Goal: Task Accomplishment & Management: Use online tool/utility

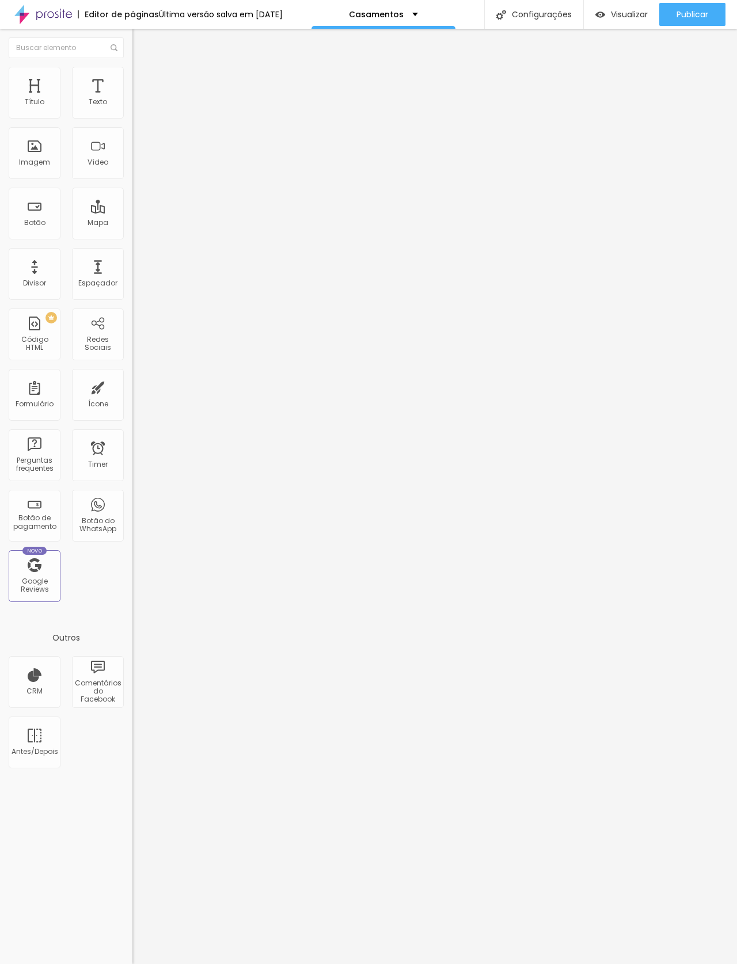
click at [611, 17] on span "Visualizar" at bounding box center [629, 14] width 37 height 9
click at [588, 71] on span "Clique para visualizar esta página antes de publicar." at bounding box center [595, 64] width 104 height 15
click at [609, 72] on span "Clique para visualizar esta página antes de publicar." at bounding box center [595, 64] width 104 height 15
click at [611, 12] on span "Visualizar" at bounding box center [629, 14] width 37 height 9
click at [32, 154] on div "Imagem" at bounding box center [35, 153] width 52 height 52
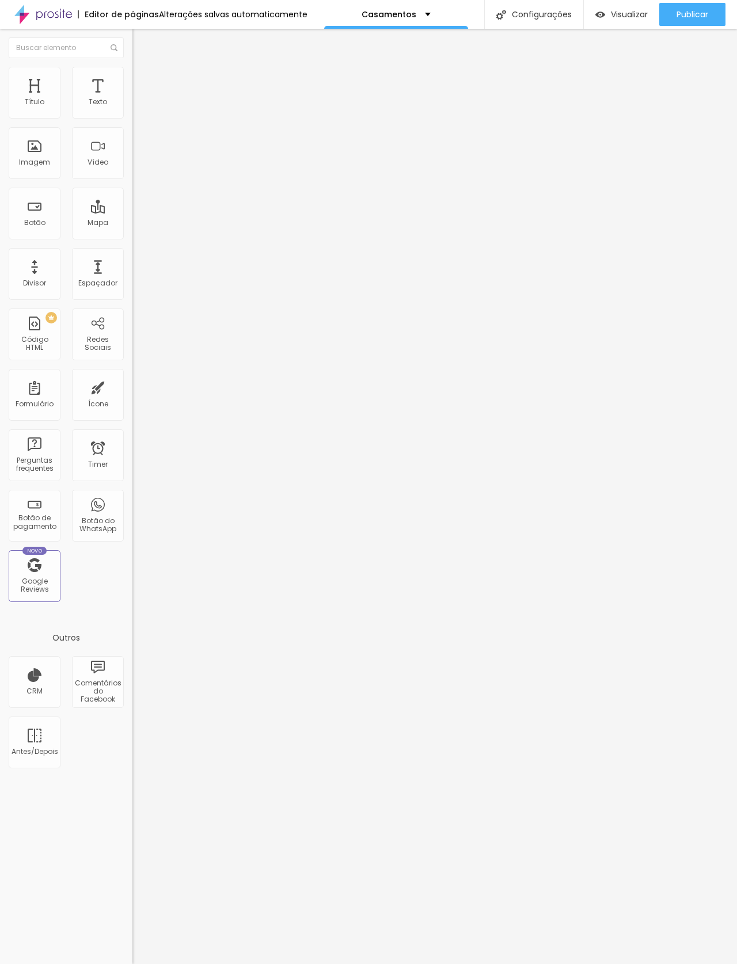
click at [28, 144] on div "Imagem" at bounding box center [35, 153] width 52 height 52
click at [35, 158] on div "Imagem" at bounding box center [35, 153] width 52 height 52
click at [132, 99] on span "Trocar imagem" at bounding box center [163, 94] width 63 height 10
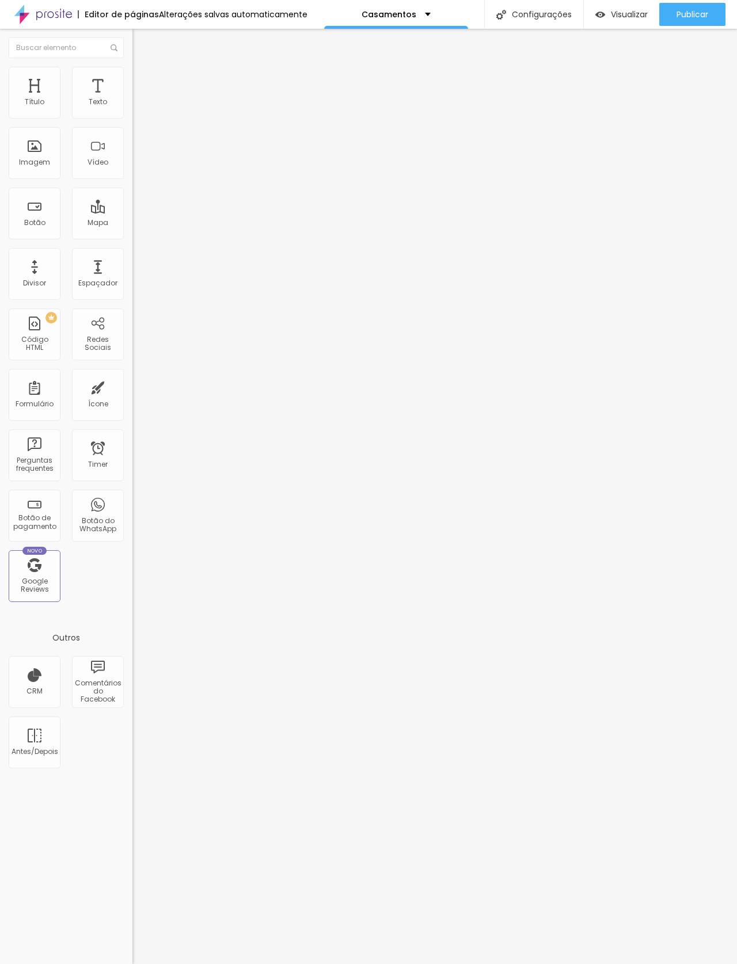
click at [132, 99] on span "Trocar imagem" at bounding box center [163, 94] width 63 height 10
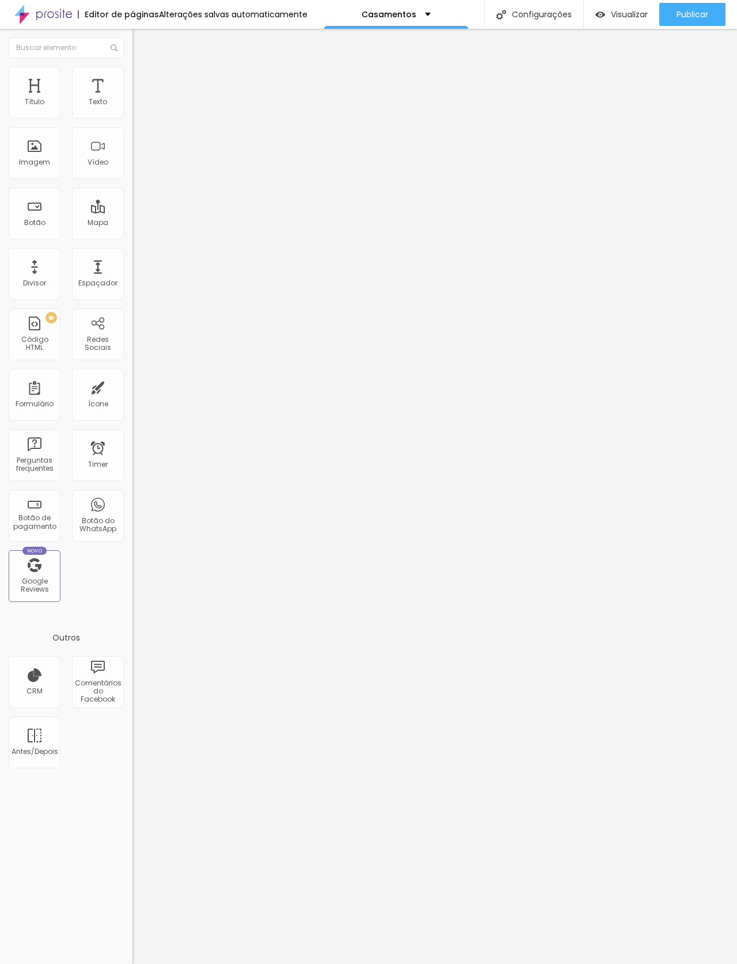
click at [616, 12] on span "Visualizar" at bounding box center [629, 14] width 37 height 9
click at [132, 180] on span "Original" at bounding box center [146, 175] width 28 height 10
click at [132, 187] on span "Cinema" at bounding box center [146, 182] width 29 height 10
click at [132, 198] on span "Padrão" at bounding box center [145, 193] width 26 height 10
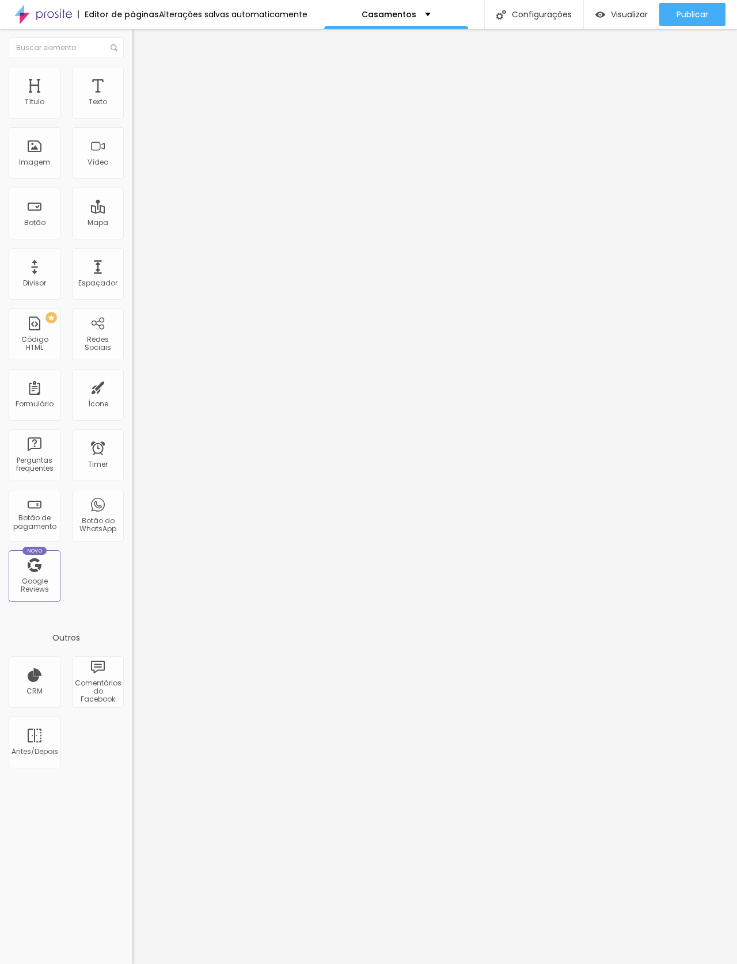
click at [132, 205] on span "Quadrado" at bounding box center [150, 200] width 37 height 10
click at [132, 212] on span "Original" at bounding box center [146, 207] width 28 height 10
click at [132, 187] on span "Cinema" at bounding box center [146, 182] width 29 height 10
click at [132, 146] on img at bounding box center [136, 142] width 8 height 8
click at [132, 155] on img at bounding box center [136, 151] width 8 height 8
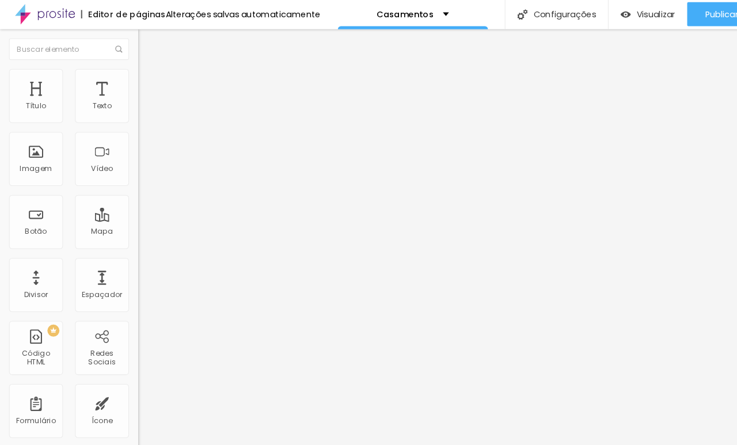
scroll to position [20, 0]
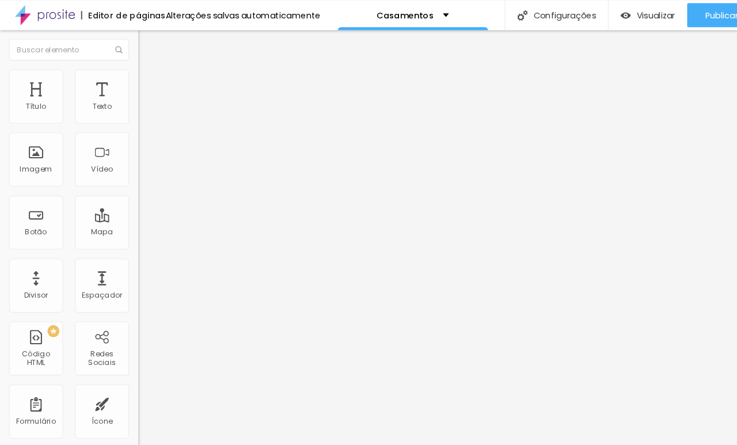
click at [132, 256] on img at bounding box center [135, 253] width 6 height 6
click at [132, 256] on div "Trocar imagem Descrição da imagem (Alt) Alinhamento Proporção 16:9 Cinema Cinem…" at bounding box center [198, 173] width 132 height 166
click at [132, 250] on div at bounding box center [198, 250] width 132 height 0
click at [132, 70] on img at bounding box center [137, 72] width 10 height 10
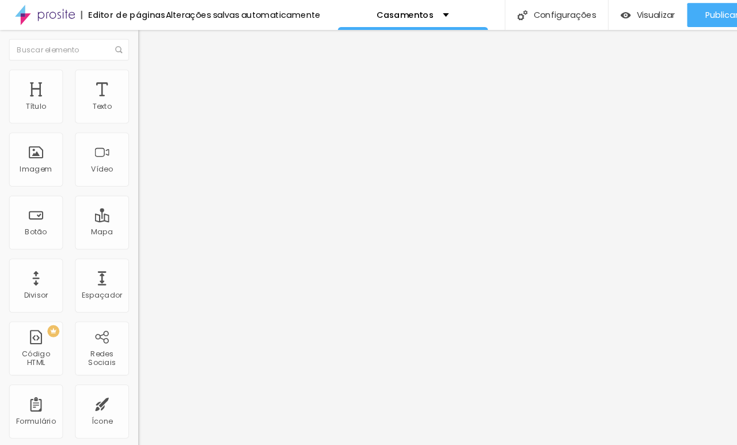
type input "45"
type input "50"
type input "55"
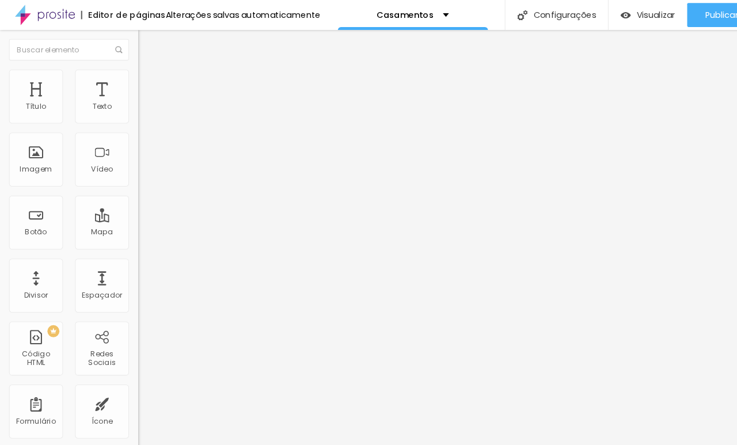
type input "55"
type input "60"
type input "65"
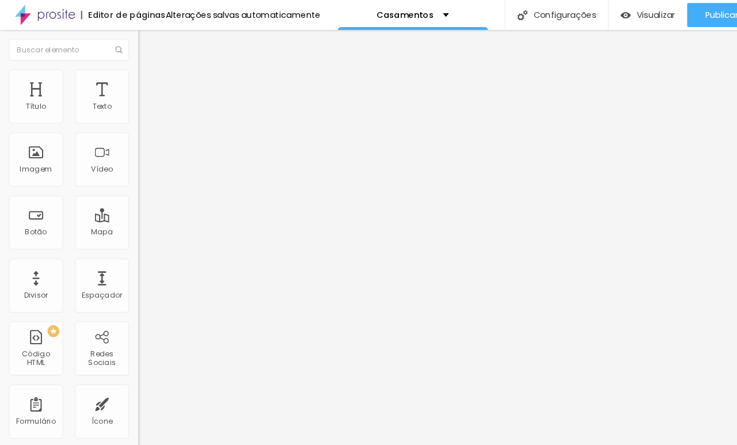
type input "70"
type input "75"
type input "80"
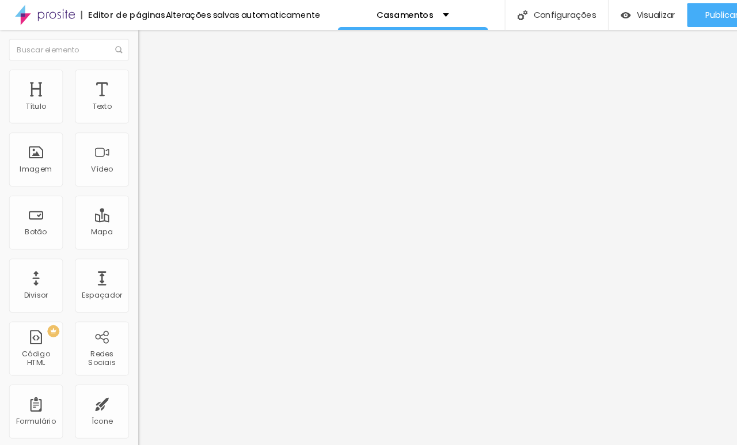
type input "80"
type input "85"
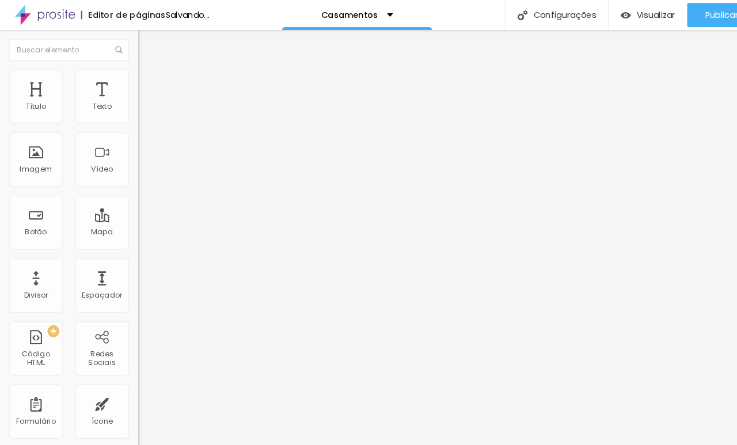
type input "90"
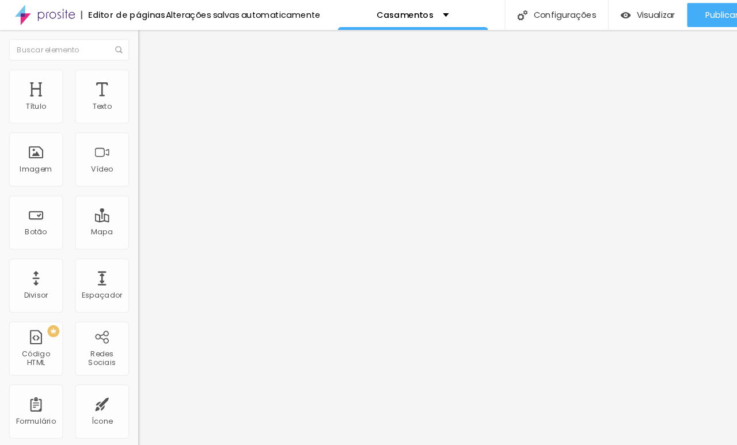
type input "95"
type input "100"
type input "8"
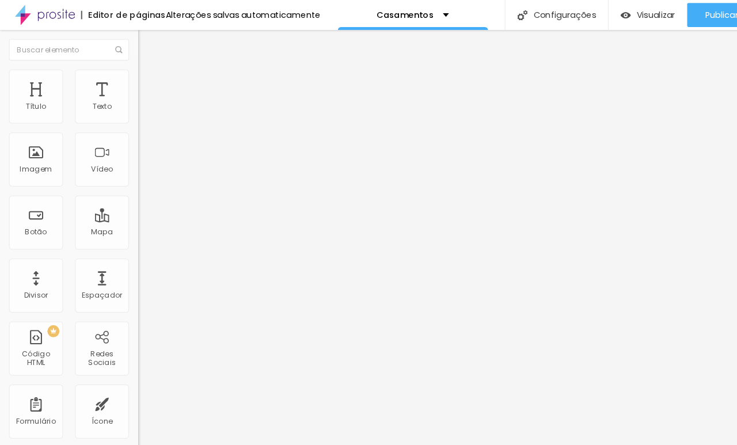
type input "8"
type input "43"
type input "63"
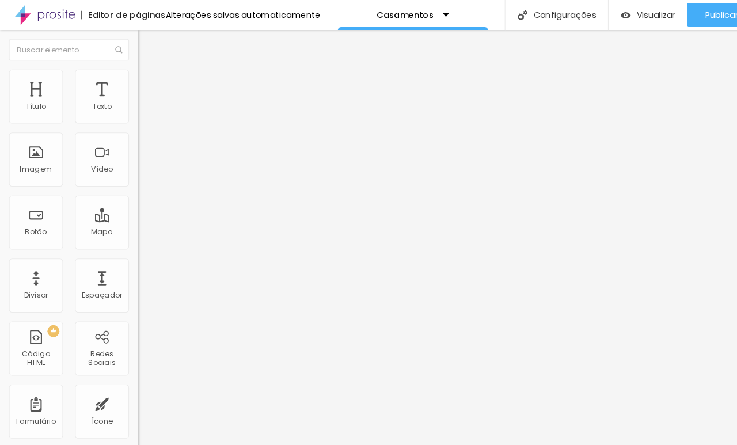
type input "89"
type input "110"
type input "130"
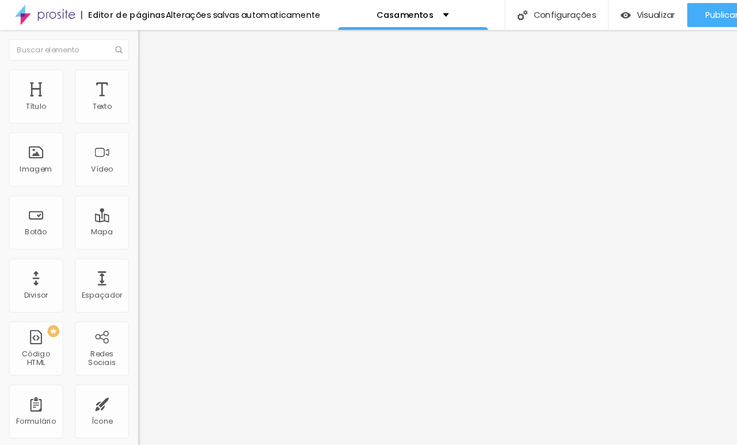
type input "130"
type input "146"
type input "158"
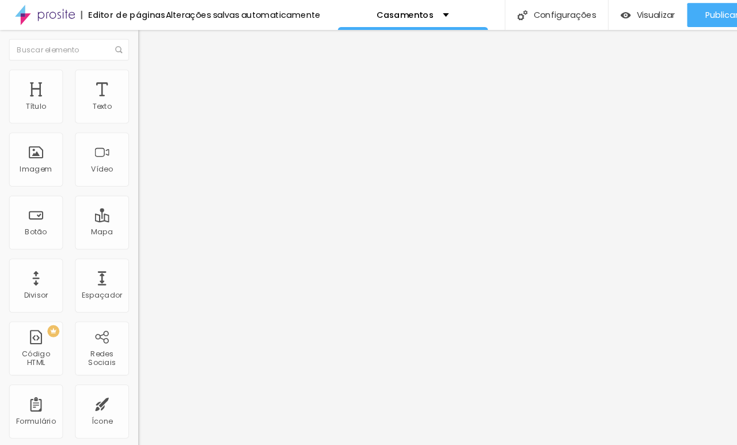
type input "168"
type input "178"
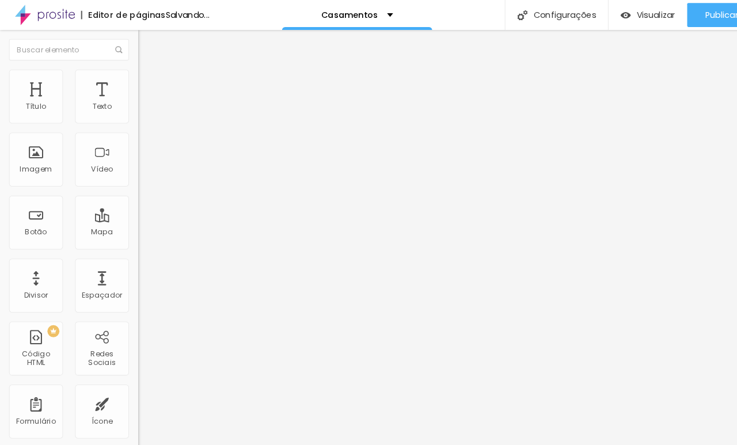
type input "189"
type input "199"
type input "200"
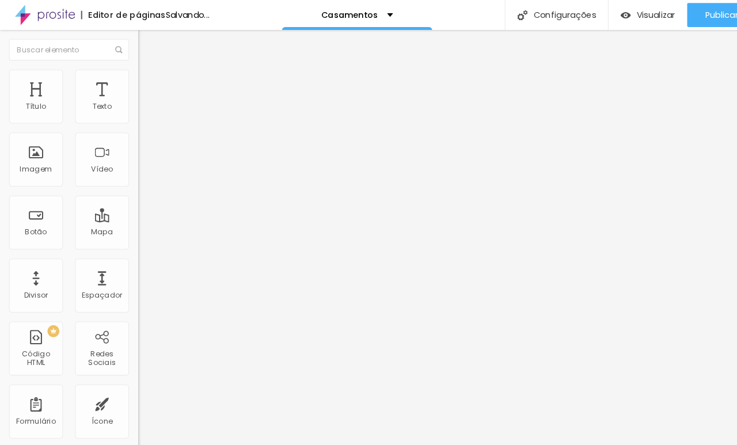
type input "200"
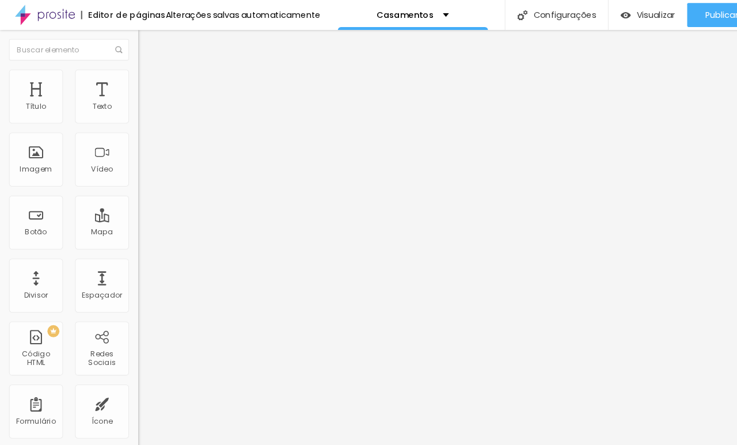
type input "189"
type input "166"
type input "160"
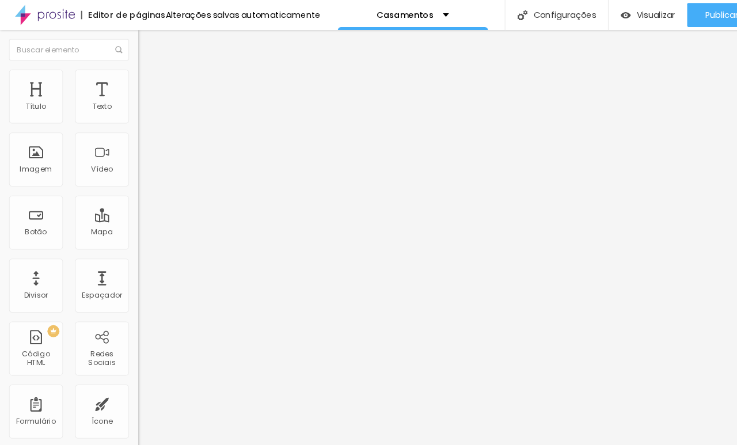
type input "160"
type input "135"
type input "127"
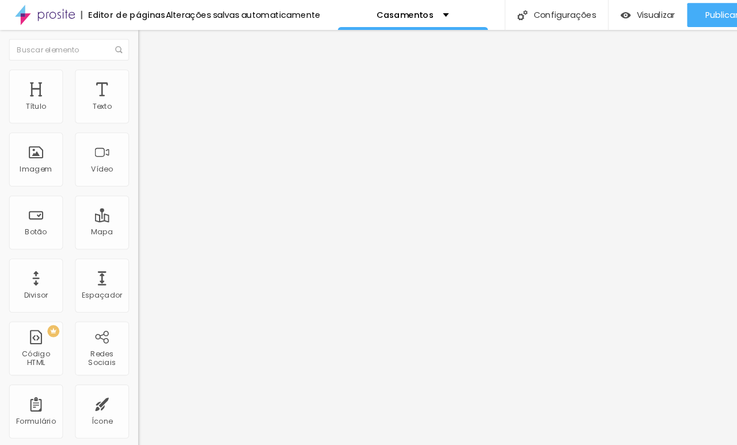
type input "120"
type input "87"
type input "0"
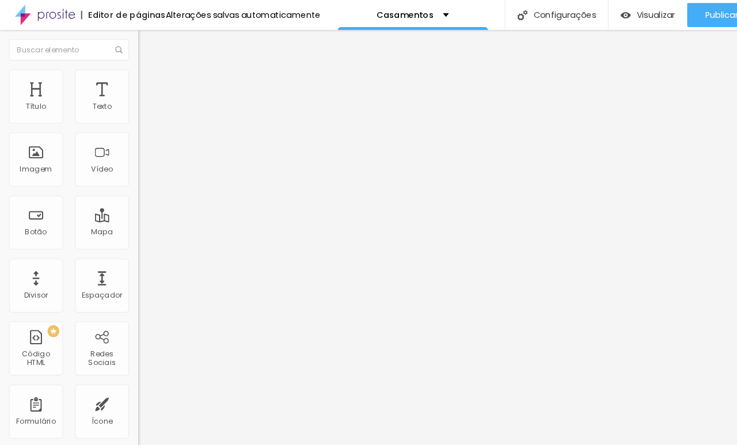
type input "0"
click at [132, 282] on div "Sombra" at bounding box center [198, 285] width 132 height 7
click at [132, 287] on span "DESATIVADO" at bounding box center [153, 292] width 42 height 10
click at [132, 309] on button "button" at bounding box center [140, 315] width 16 height 12
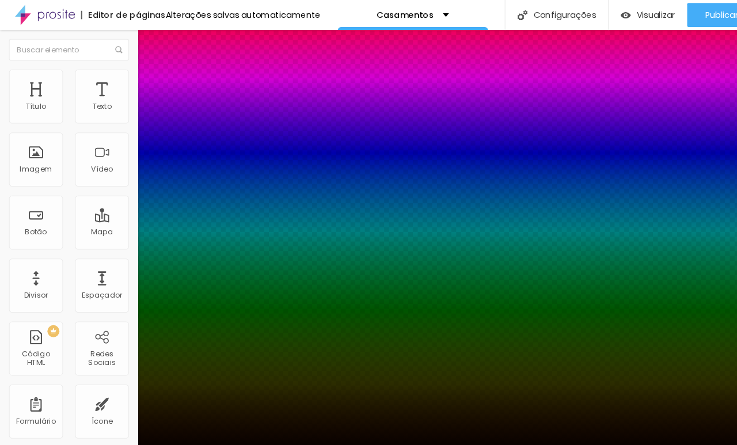
click at [216, 452] on div at bounding box center [368, 452] width 737 height 0
click at [112, 445] on div at bounding box center [368, 445] width 737 height 0
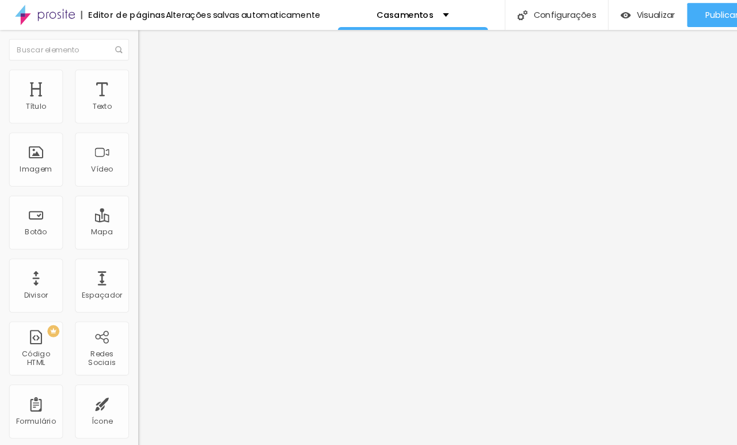
click at [132, 78] on li "Avançado" at bounding box center [198, 84] width 132 height 12
click at [143, 79] on span "Estilo" at bounding box center [152, 75] width 18 height 10
click at [132, 78] on li "Avançado" at bounding box center [198, 84] width 132 height 12
click at [132, 73] on img at bounding box center [137, 72] width 10 height 10
click at [132, 67] on li "Conteúdo" at bounding box center [198, 61] width 132 height 12
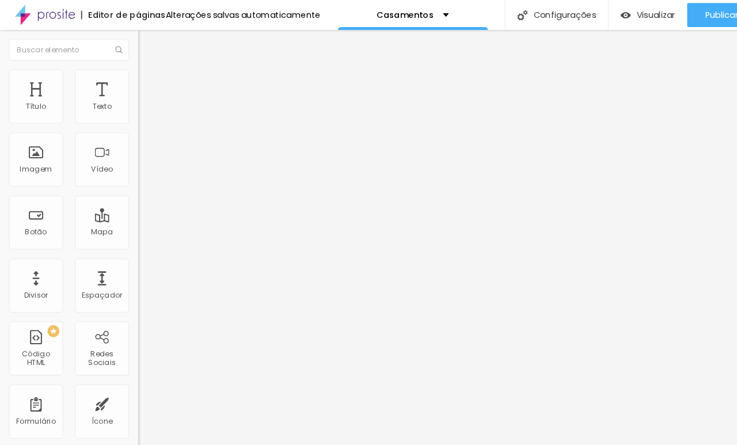
click at [132, 67] on img at bounding box center [137, 72] width 10 height 10
click at [132, 67] on li "Conteúdo" at bounding box center [198, 61] width 132 height 12
click at [627, 10] on span "Visualizar" at bounding box center [629, 14] width 37 height 9
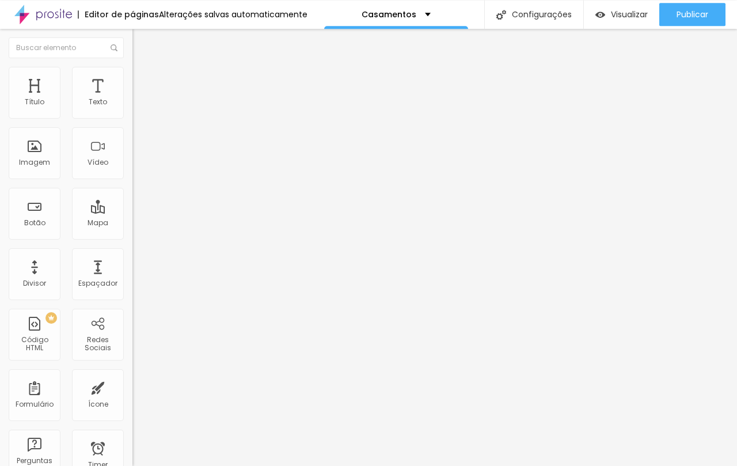
scroll to position [21, 0]
click at [132, 106] on div at bounding box center [198, 110] width 132 height 9
click at [132, 97] on img at bounding box center [136, 101] width 8 height 8
click at [132, 106] on img at bounding box center [136, 110] width 8 height 8
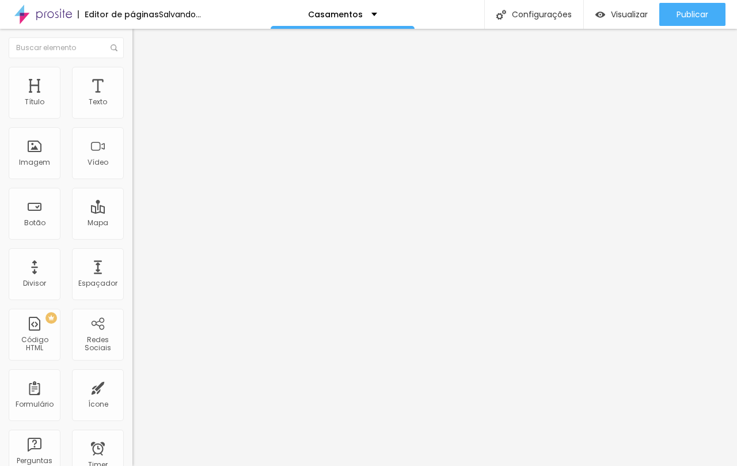
click at [132, 67] on img at bounding box center [137, 72] width 10 height 10
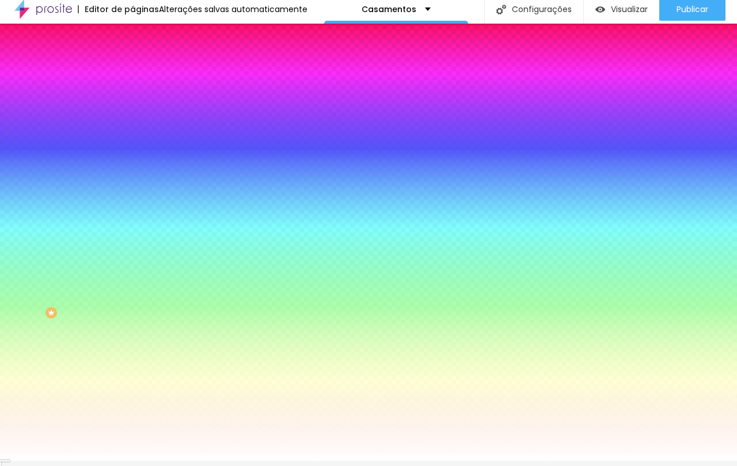
click at [132, 73] on img at bounding box center [137, 78] width 10 height 10
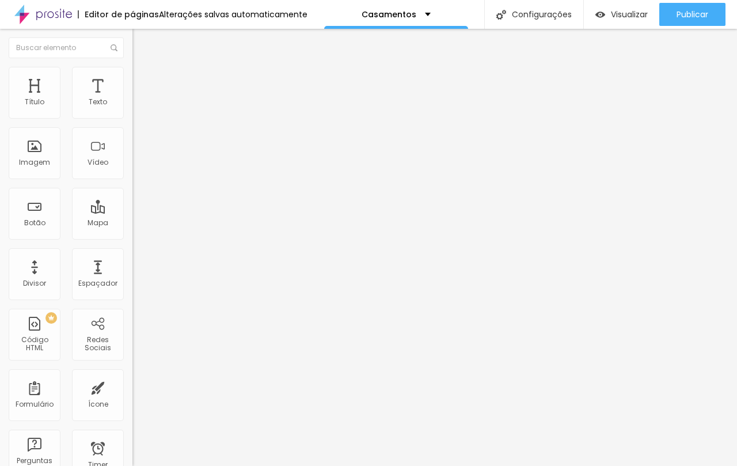
click at [132, 67] on img at bounding box center [137, 72] width 10 height 10
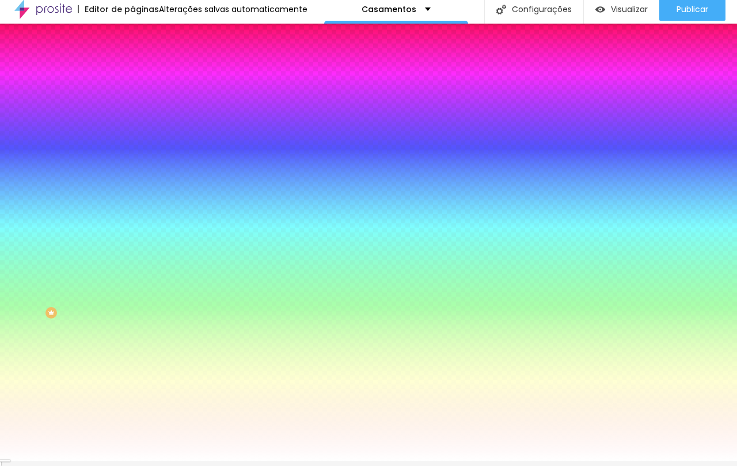
type input "110"
click at [132, 250] on input "range" at bounding box center [169, 254] width 74 height 9
type input "110"
click at [132, 105] on div at bounding box center [198, 105] width 132 height 0
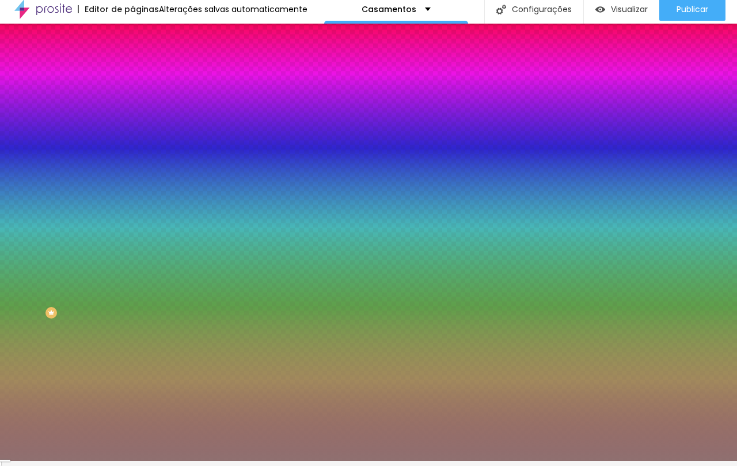
scroll to position [0, 0]
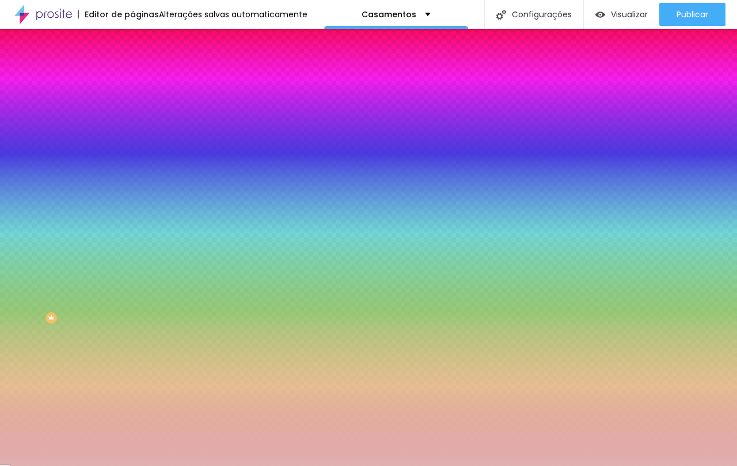
click at [157, 58] on div at bounding box center [158, 56] width 2 height 2
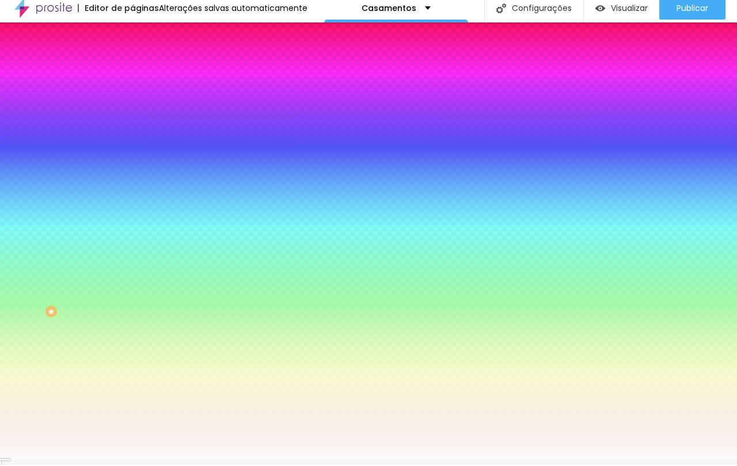
type input "#FAFAFA"
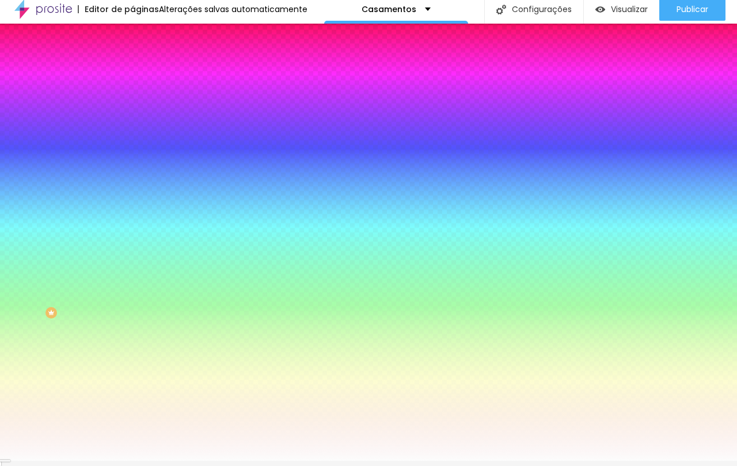
scroll to position [21, 0]
click at [141, 32] on img "button" at bounding box center [145, 36] width 9 height 9
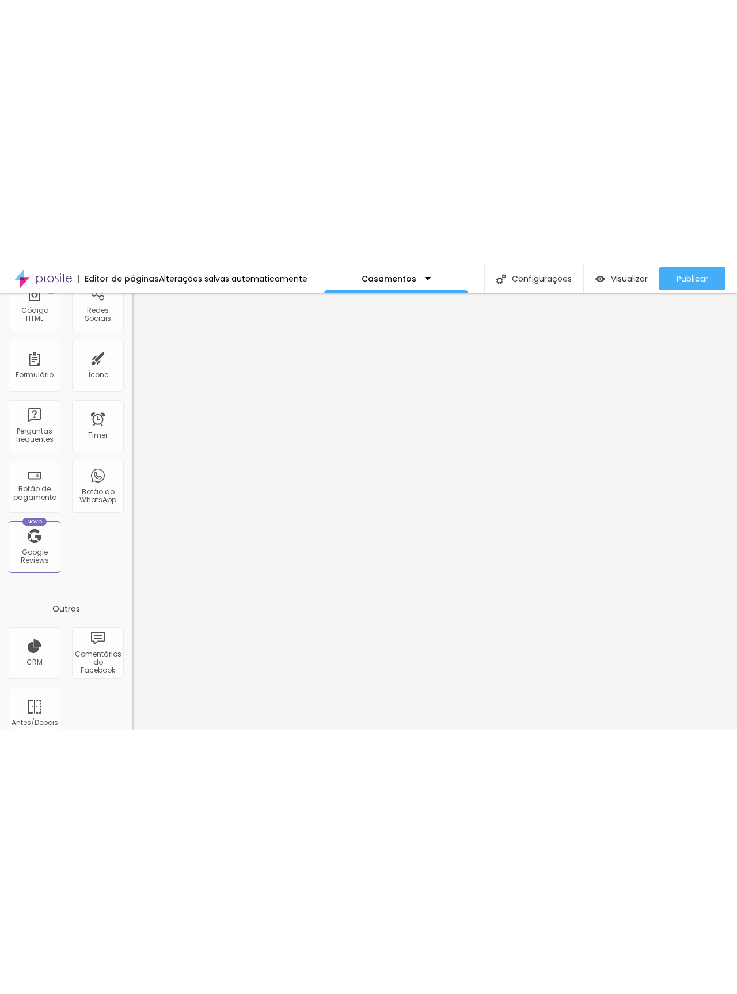
scroll to position [0, 0]
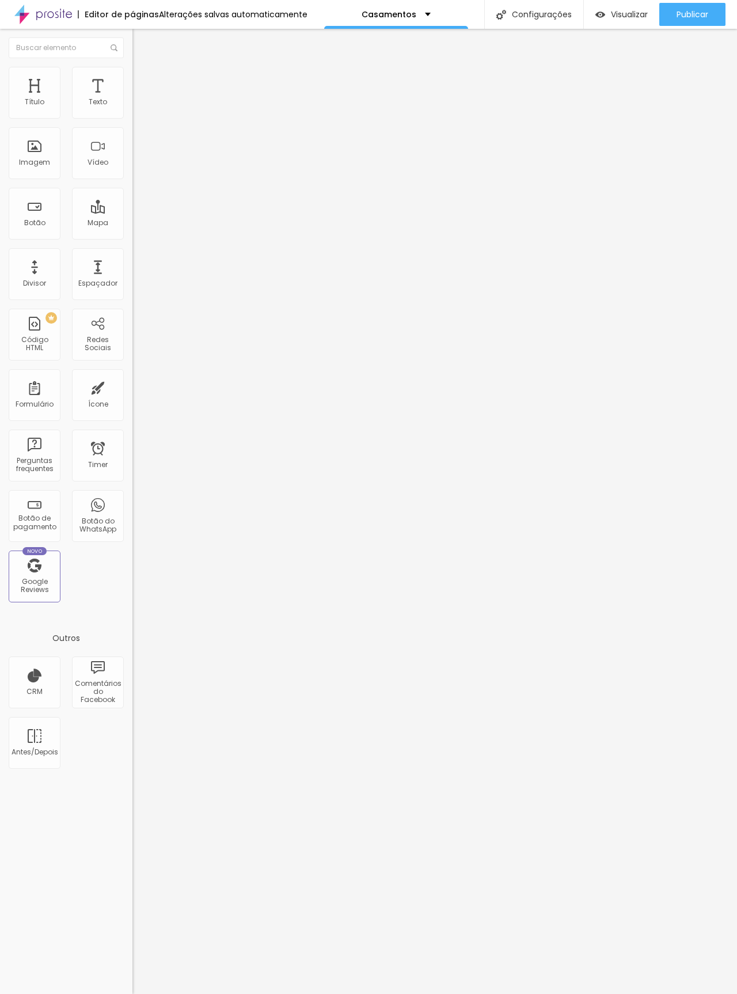
click at [637, 92] on link "Visualizar página" at bounding box center [661, 88] width 104 height 7
click at [30, 273] on div "Divisor" at bounding box center [35, 274] width 52 height 52
click at [24, 271] on div "Divisor" at bounding box center [35, 274] width 52 height 52
click at [515, 10] on div "Configurações" at bounding box center [533, 14] width 99 height 29
click at [579, 964] on div at bounding box center [368, 1006] width 737 height 10
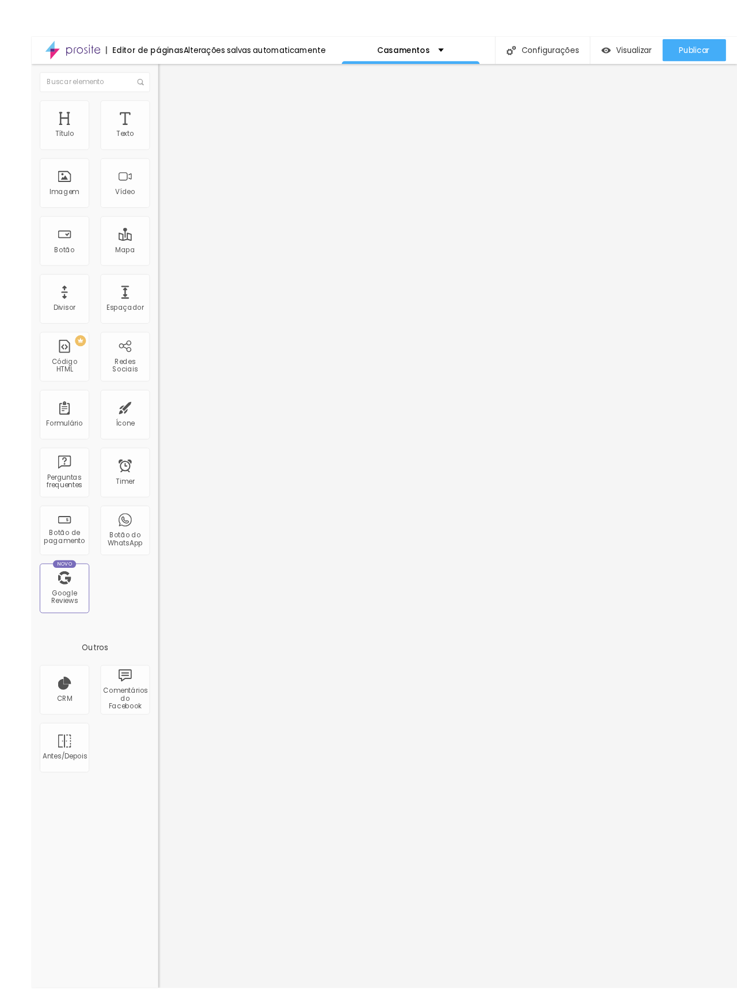
scroll to position [27, 0]
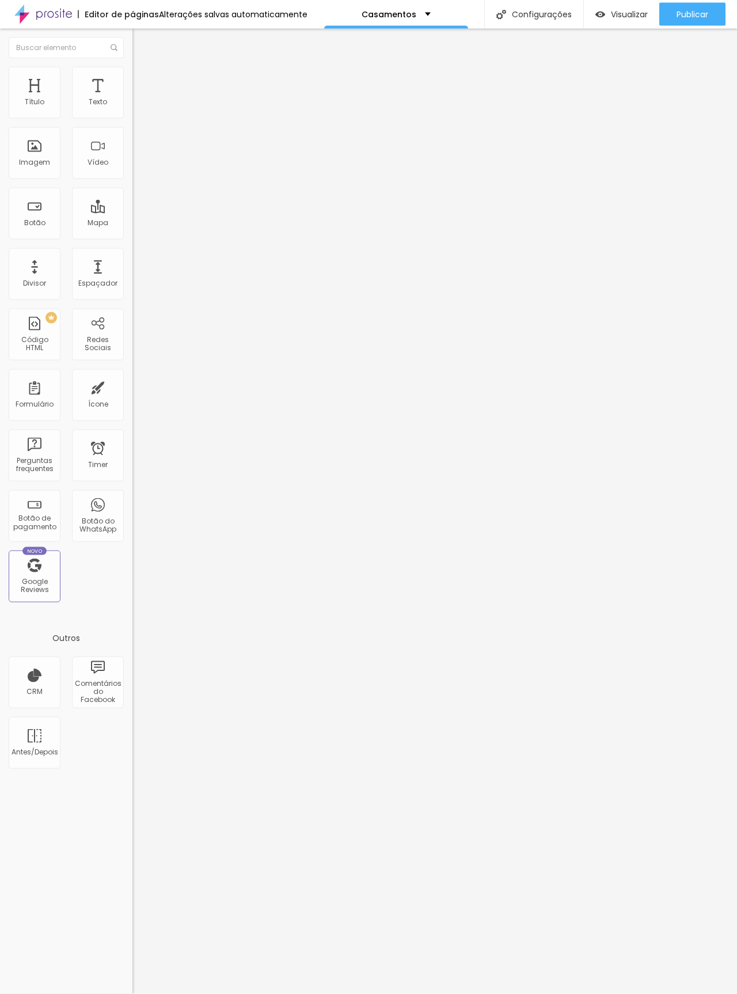
click at [101, 67] on div "Texto" at bounding box center [98, 93] width 52 height 52
click at [95, 67] on div "Texto" at bounding box center [98, 93] width 52 height 52
click at [83, 74] on div "Texto" at bounding box center [98, 93] width 52 height 52
click at [92, 67] on div "Texto" at bounding box center [98, 93] width 52 height 52
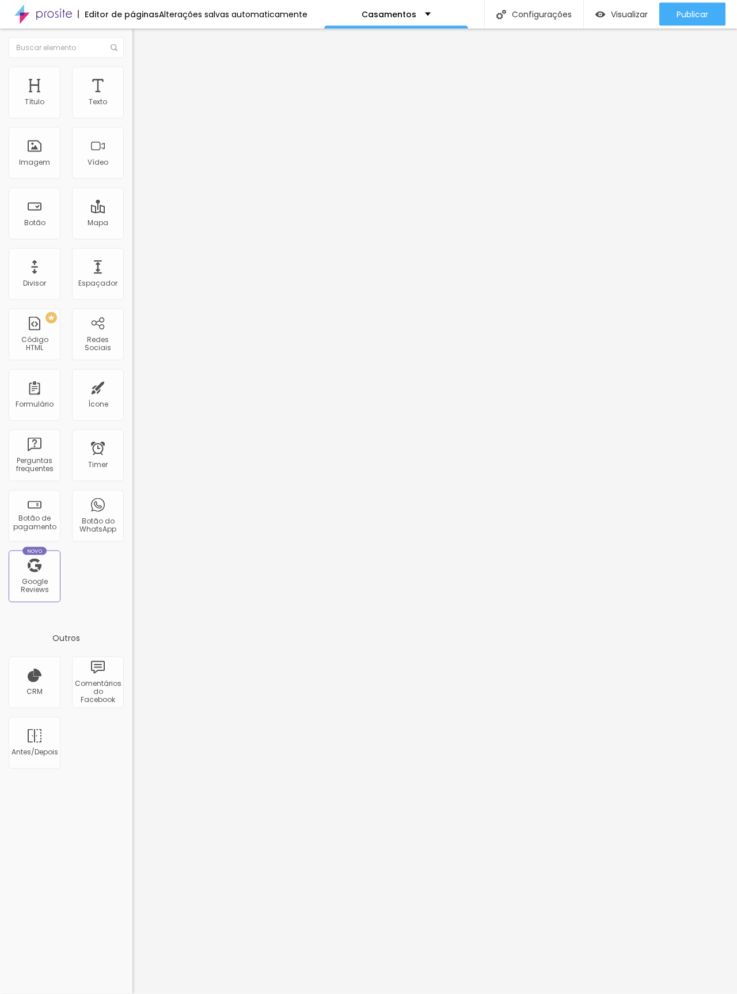
click at [79, 127] on div "Vídeo" at bounding box center [98, 153] width 52 height 52
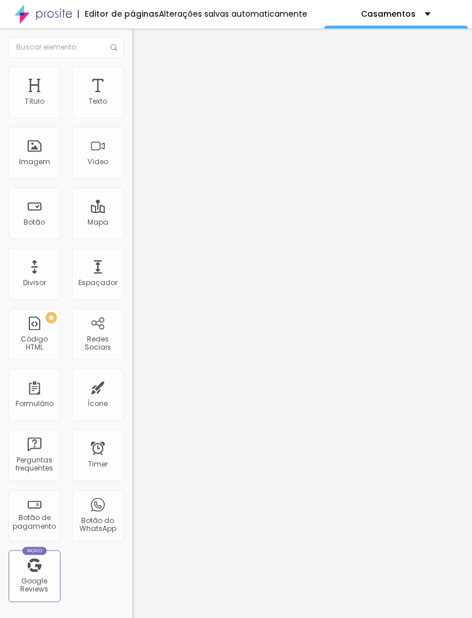
scroll to position [0, 0]
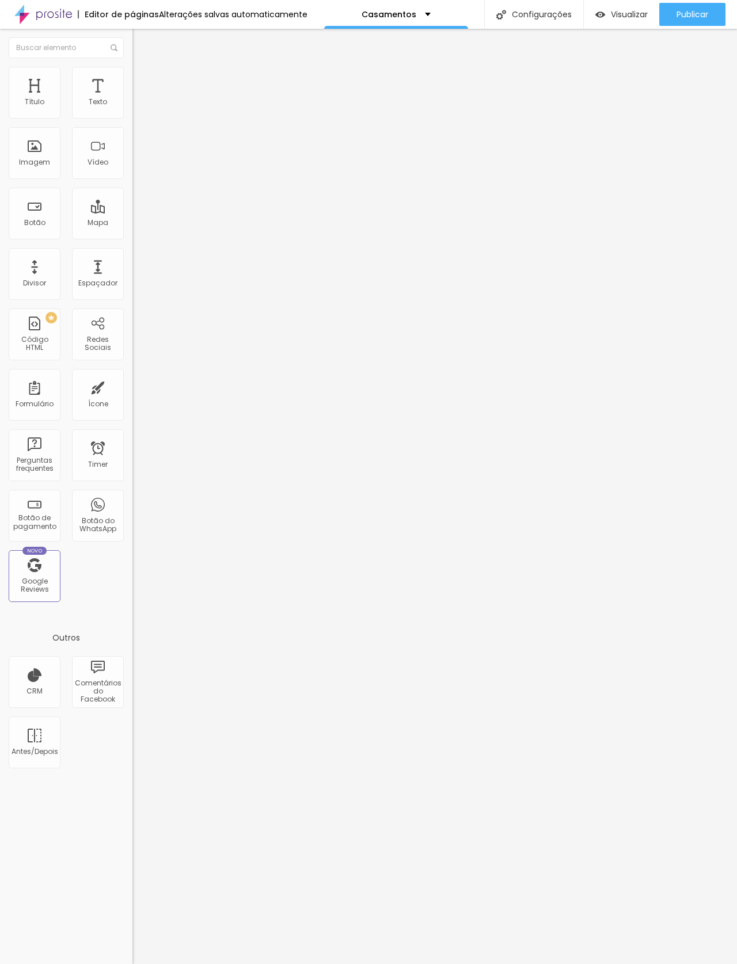
click at [132, 457] on div "Editar Coluna Conteúdo Estilo Avançado Alinhamento" at bounding box center [198, 497] width 132 height 936
click at [132, 476] on div "Editar Coluna Conteúdo Estilo Avançado Alinhamento" at bounding box center [198, 497] width 132 height 936
click at [92, 37] on input "text" at bounding box center [66, 47] width 115 height 21
click at [102, 67] on div "Texto" at bounding box center [98, 93] width 52 height 52
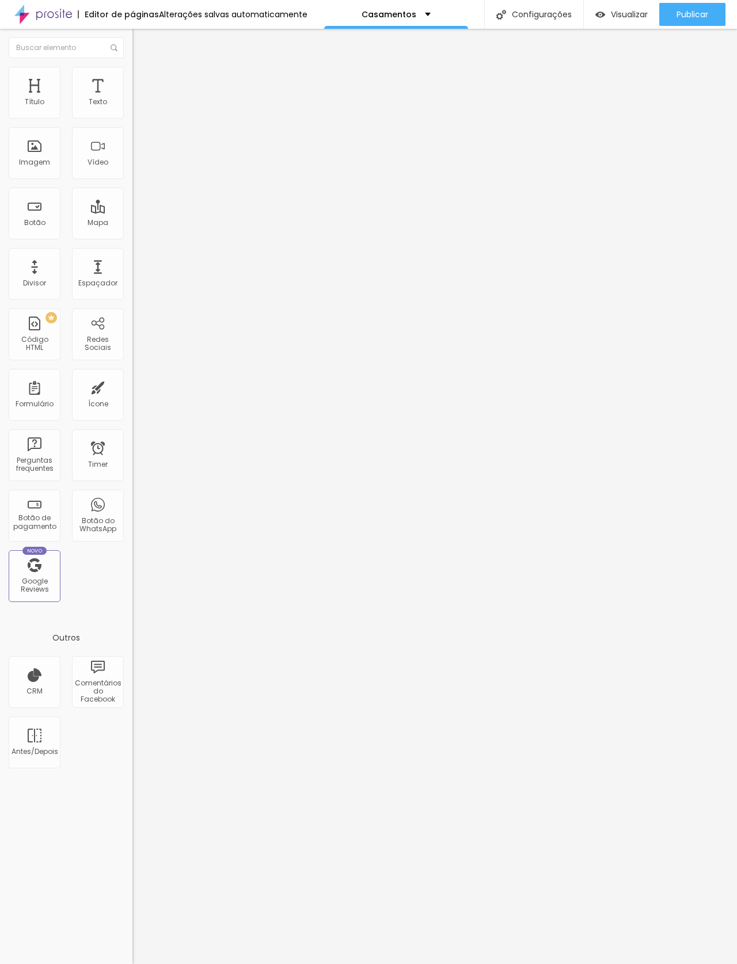
click at [132, 67] on li "Avançado" at bounding box center [198, 73] width 132 height 12
click at [132, 55] on img at bounding box center [137, 60] width 10 height 10
click at [132, 85] on div "Tipografia Voltar ao padrão Sombra DESATIVADO Voltar ao padrão" at bounding box center [198, 113] width 132 height 71
click at [132, 98] on button "button" at bounding box center [140, 104] width 16 height 12
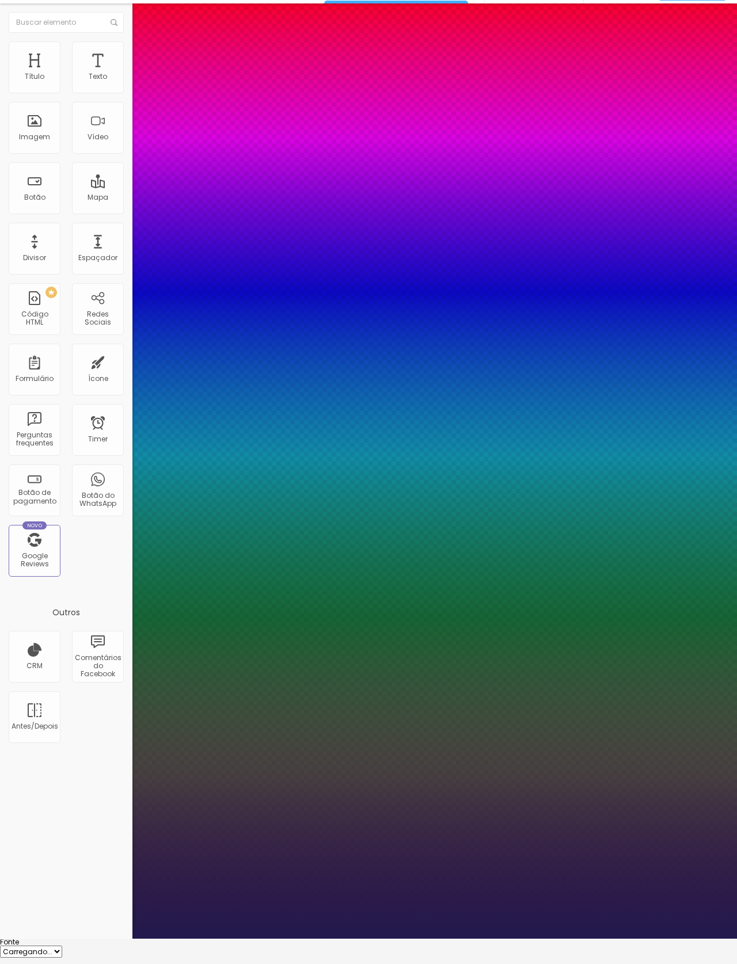
type input "1"
click at [124, 946] on select "AbrilFatface-Regular Actor-Regular Alegreya AlegreyaBlack Alice Allan-Bold Alla…" at bounding box center [62, 952] width 124 height 12
select select "Actor-Regular"
type input "1"
click at [124, 946] on select "AbrilFatface-Regular Actor-Regular Alegreya AlegreyaBlack Alice Allan-Bold Alla…" at bounding box center [62, 952] width 124 height 12
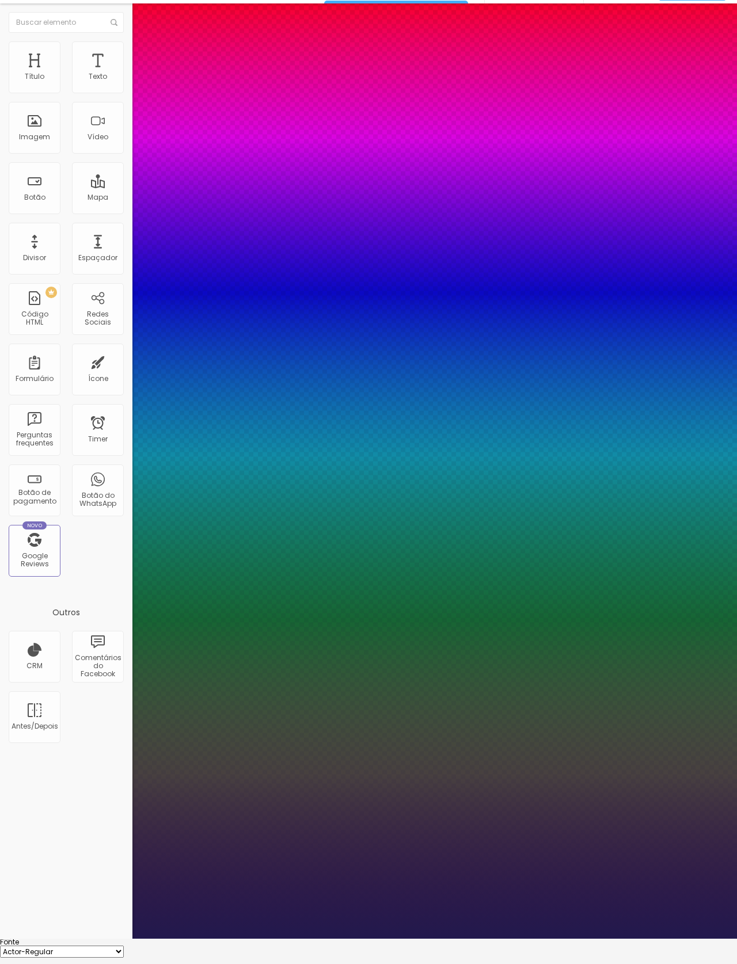
select select "Alegreya"
click at [124, 946] on select "AbrilFatface-Regular Actor-Regular Alegreya AlegreyaBlack Alice Allan-Bold Alla…" at bounding box center [62, 952] width 124 height 12
type input "1"
select select "Alice"
type input "1"
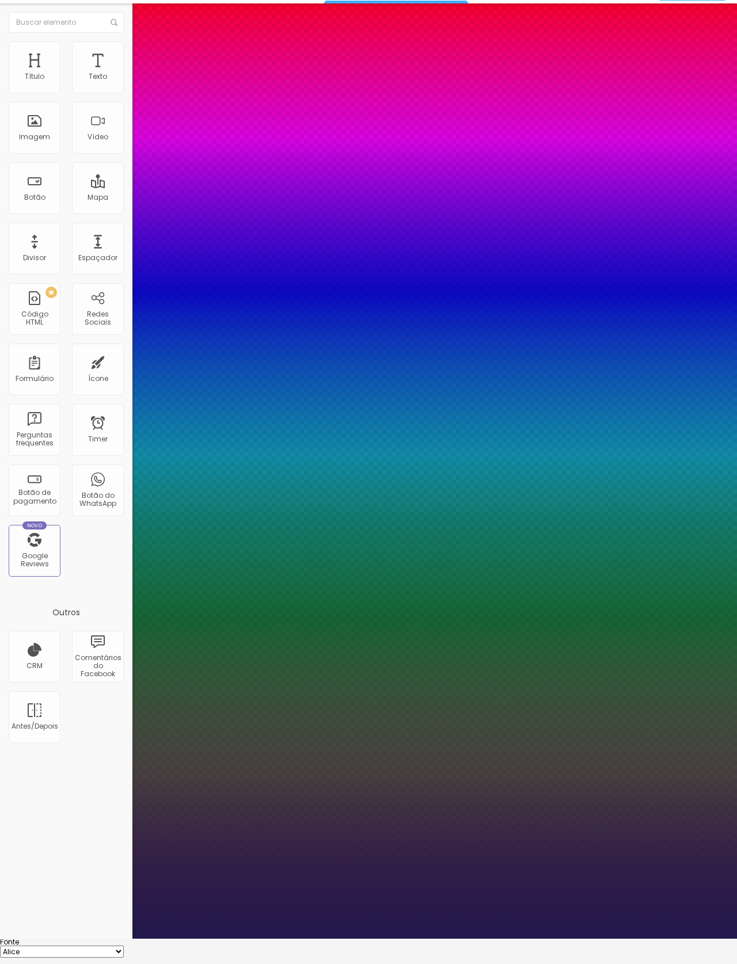
type input "64"
type input "1"
type input "46"
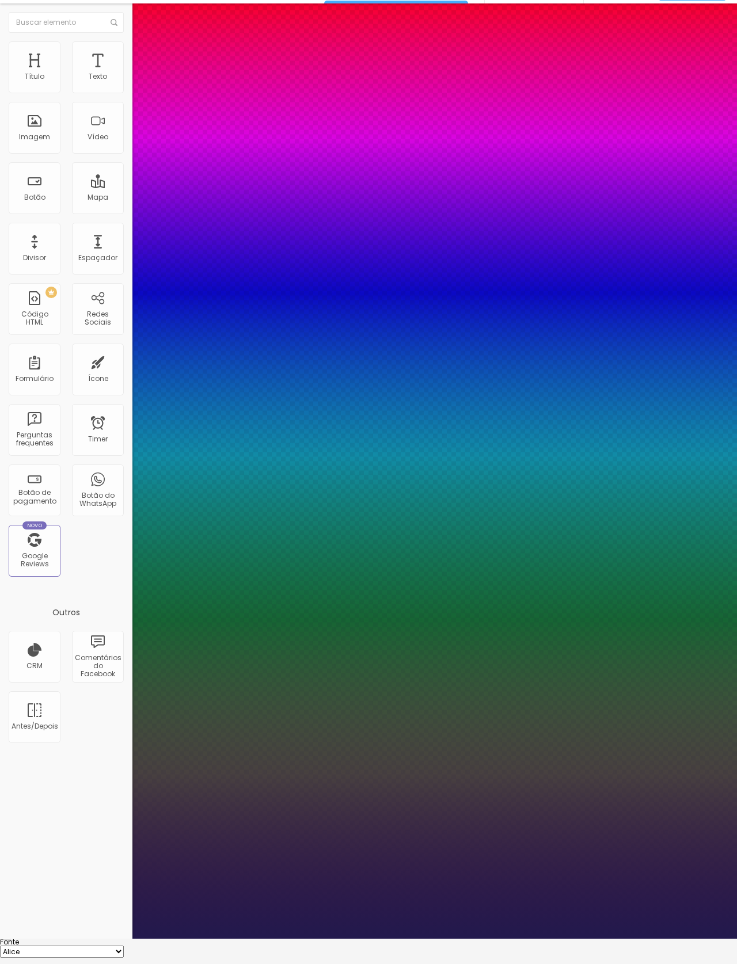
type input "46"
type input "1"
type input "36"
type input "1"
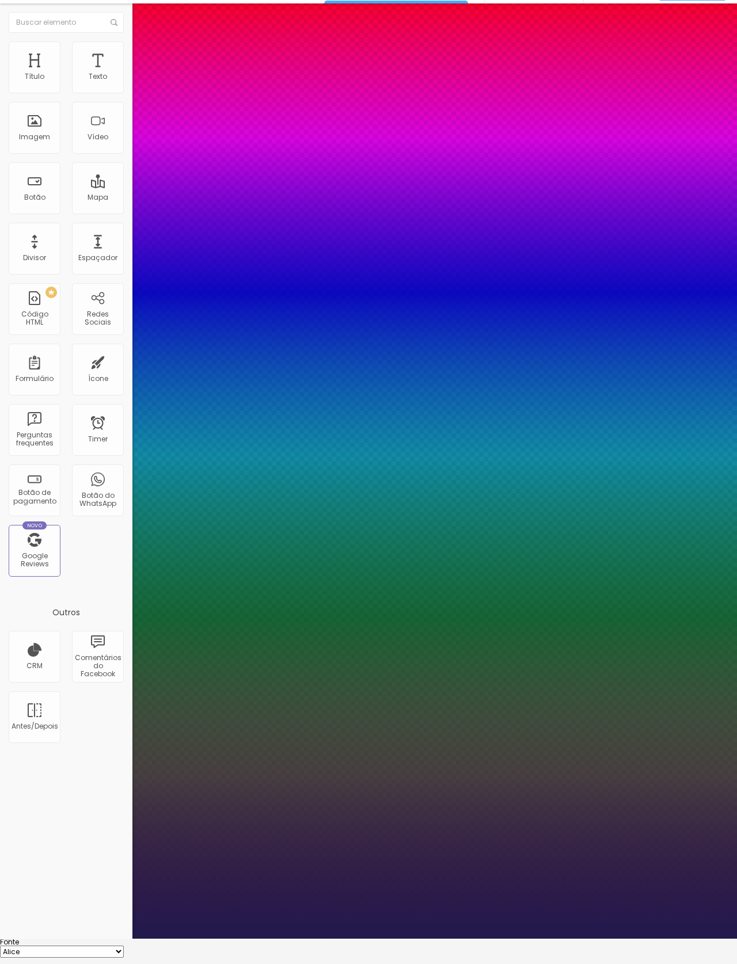
type input "29"
type input "1"
type input "28"
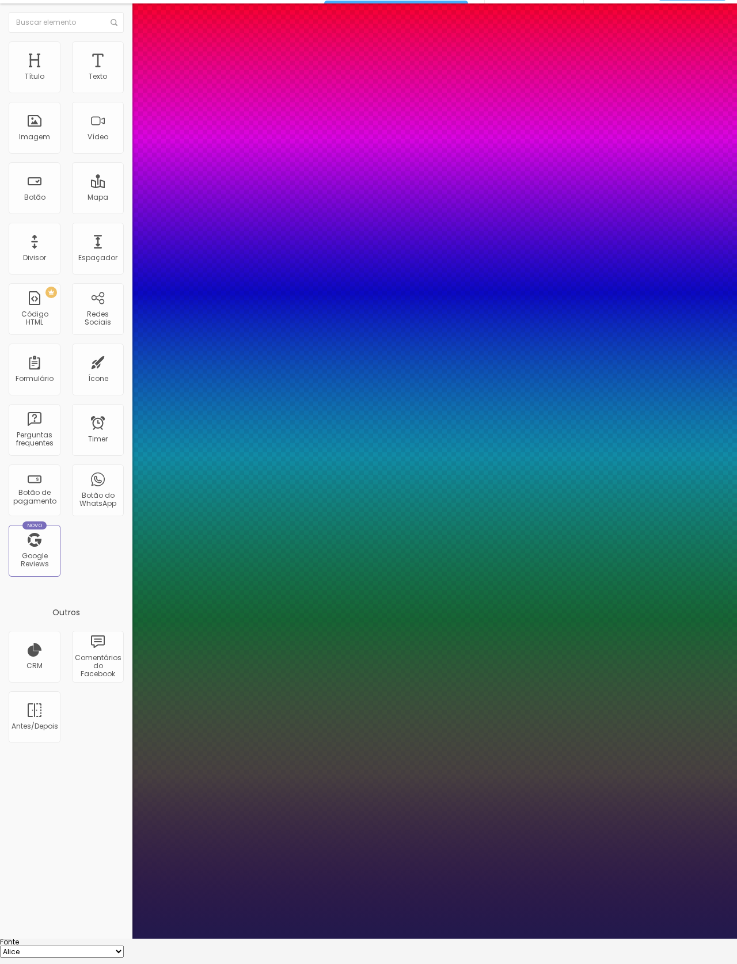
type input "1"
type input "29"
type input "1"
type input "31"
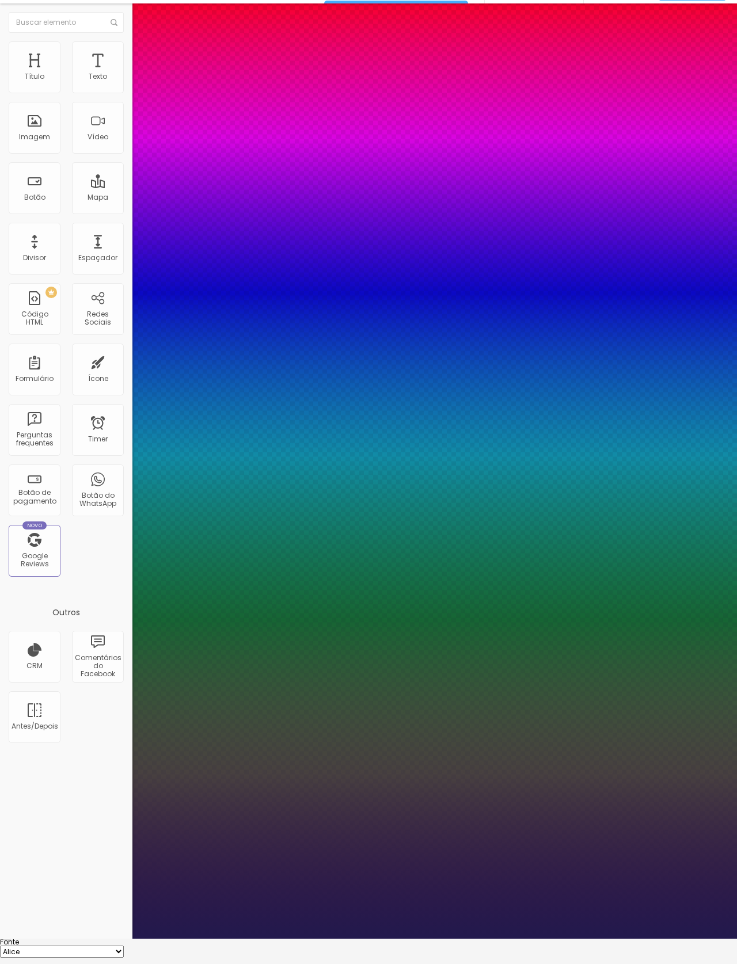
type input "31"
type input "1"
type input "32"
type input "1"
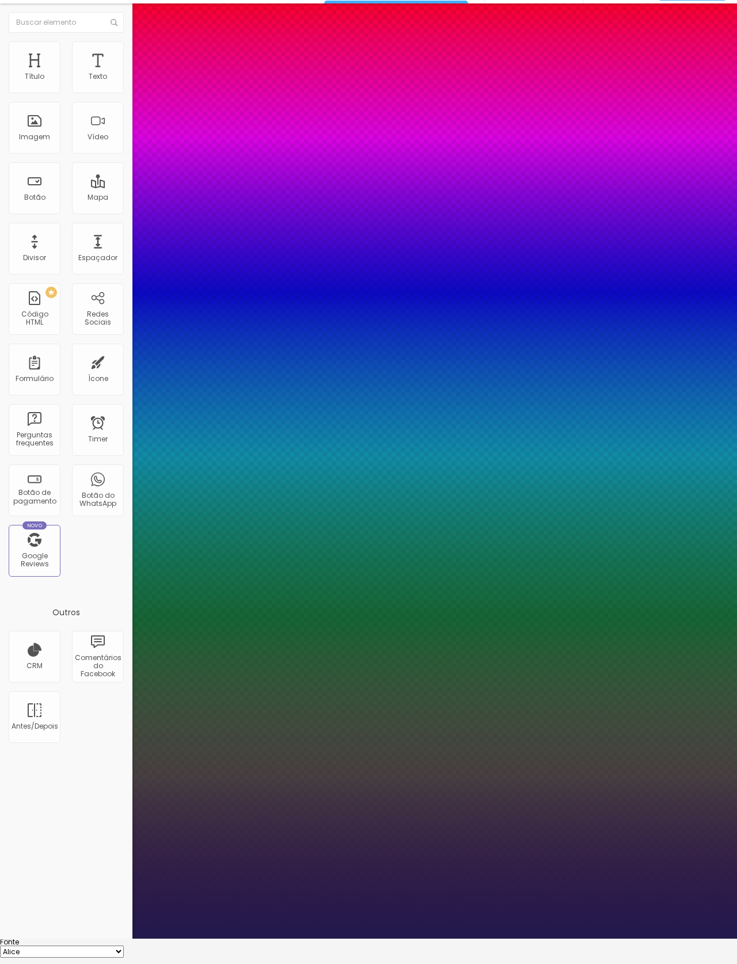
type input "33"
type input "1"
type input "34"
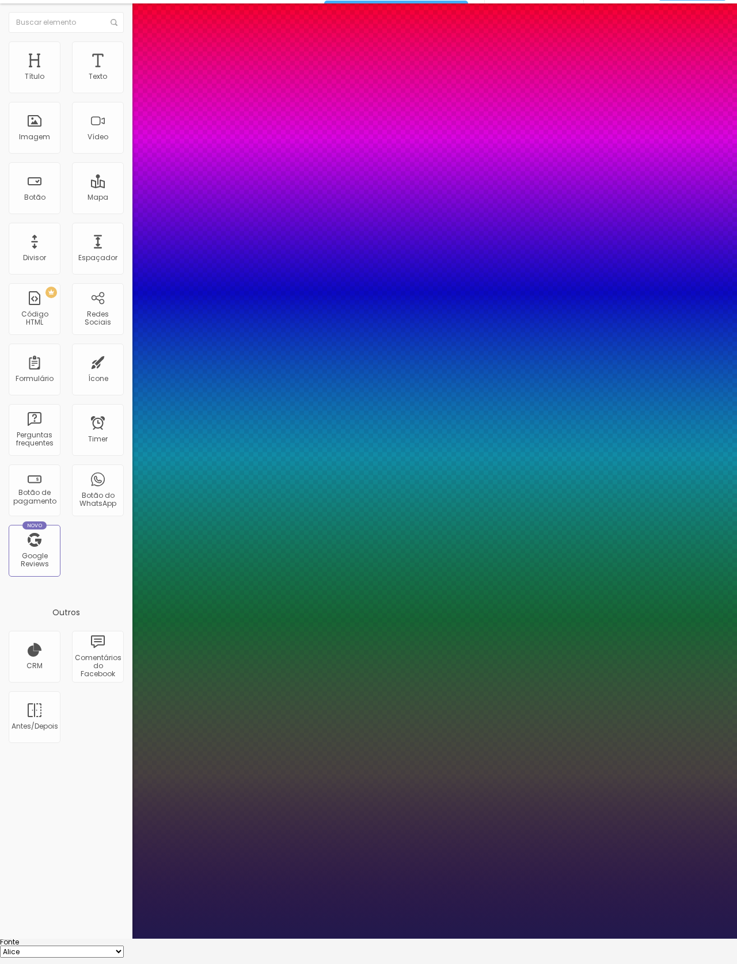
type input "1"
type input "33"
type input "1"
type input "32"
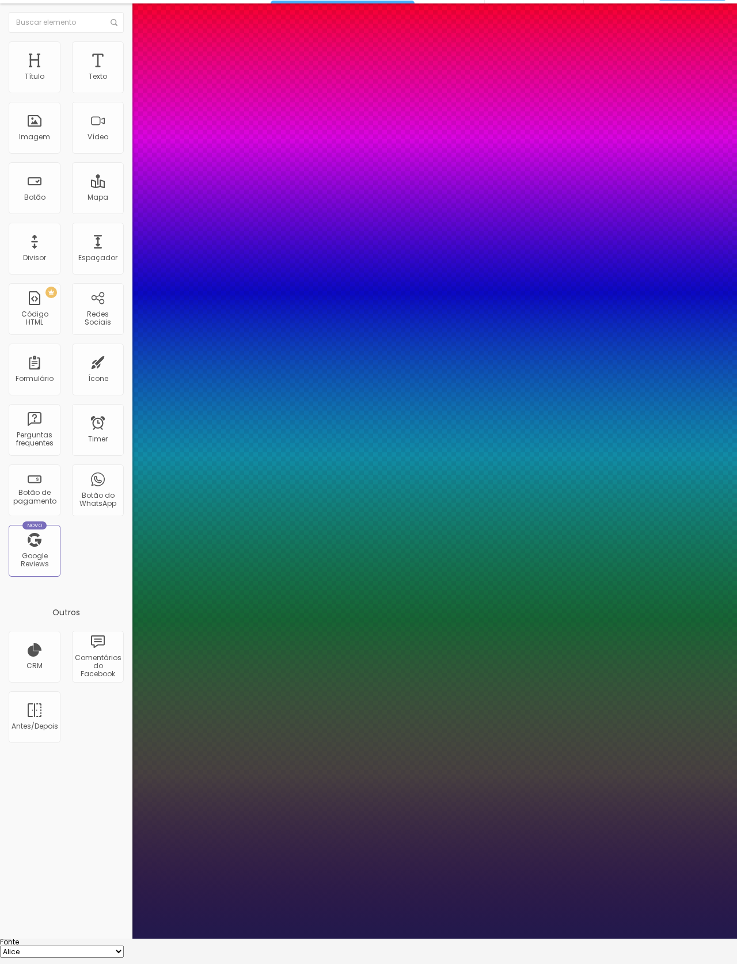
type input "32"
type input "1"
type input "31"
type input "1"
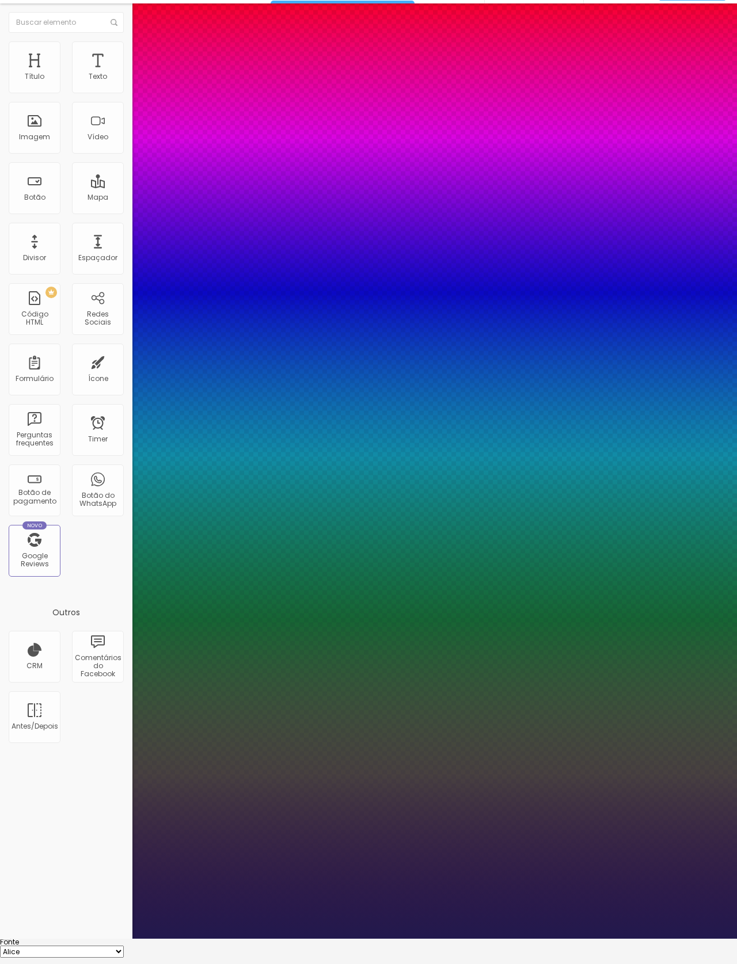
type input "31"
click at [124, 946] on select "AbrilFatface-Regular Actor-Regular Alegreya AlegreyaBlack Alice Allan-Bold Alla…" at bounding box center [62, 952] width 124 height 12
type input "1"
select select "Allan-Bold"
type input "1"
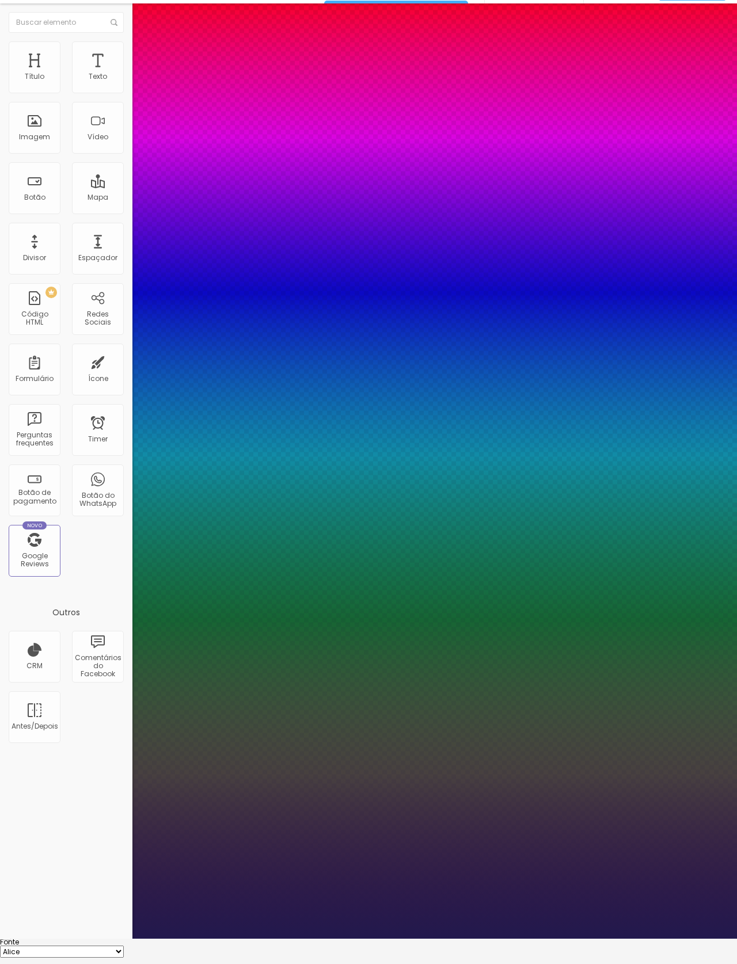
click at [124, 946] on select "AbrilFatface-Regular Actor-Regular Alegreya AlegreyaBlack Alice Allan-Bold Alla…" at bounding box center [62, 952] width 124 height 12
select select "Allan-Regular"
click at [124, 946] on select "AbrilFatface-Regular Actor-Regular Alegreya AlegreyaBlack Alice Allan-Bold Alla…" at bounding box center [62, 952] width 124 height 12
type input "1"
select select "Amaranth"
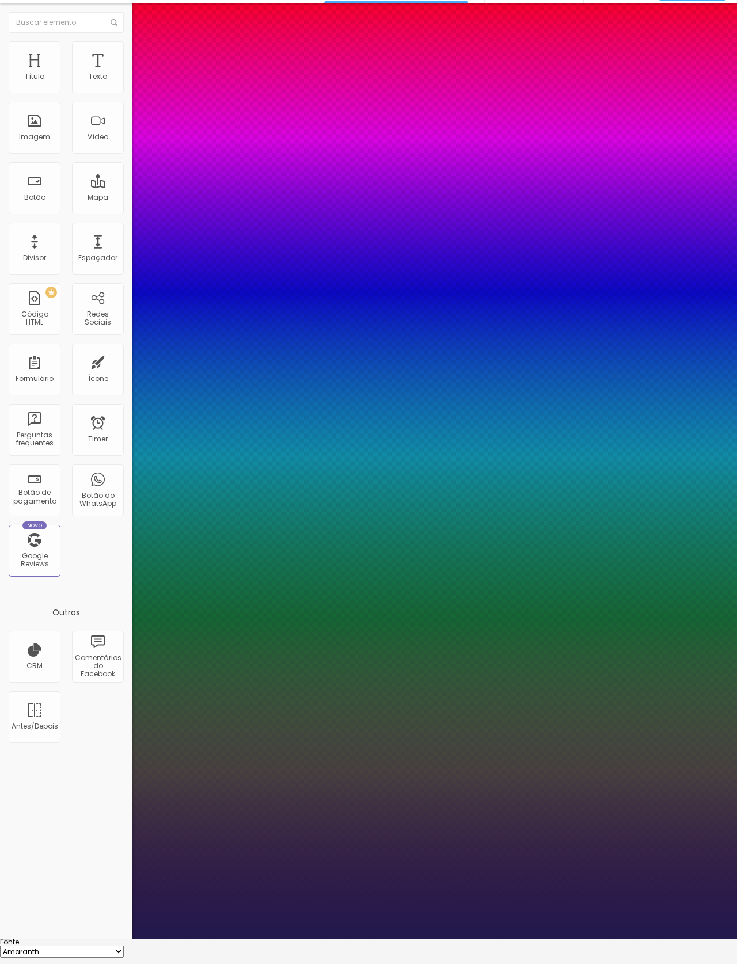
click at [124, 946] on select "AbrilFatface-Regular Actor-Regular Alegreya AlegreyaBlack Alice Allan-Bold Alla…" at bounding box center [62, 952] width 124 height 12
type input "1"
select select "AmaticaSC"
click at [124, 946] on select "AbrilFatface-Regular Actor-Regular Alegreya AlegreyaBlack Alice Allan-Bold Alla…" at bounding box center [62, 952] width 124 height 12
type input "1"
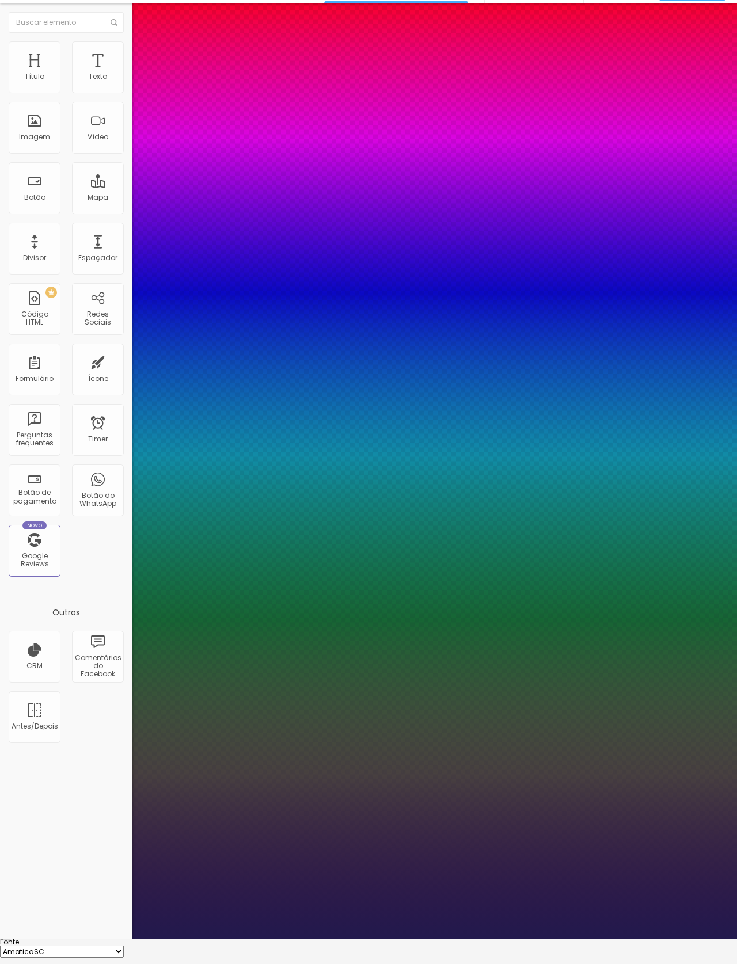
select select "AmaticSC"
click at [134, 946] on div "AbrilFatface-Regular Actor-Regular Alegreya AlegreyaBlack Alice Allan-Bold Alla…" at bounding box center [368, 952] width 737 height 12
click at [124, 946] on select "AbrilFatface-Regular Actor-Regular Alegreya AlegreyaBlack Alice Allan-Bold Alla…" at bounding box center [62, 952] width 124 height 12
type input "1"
select select "Amita-Bold"
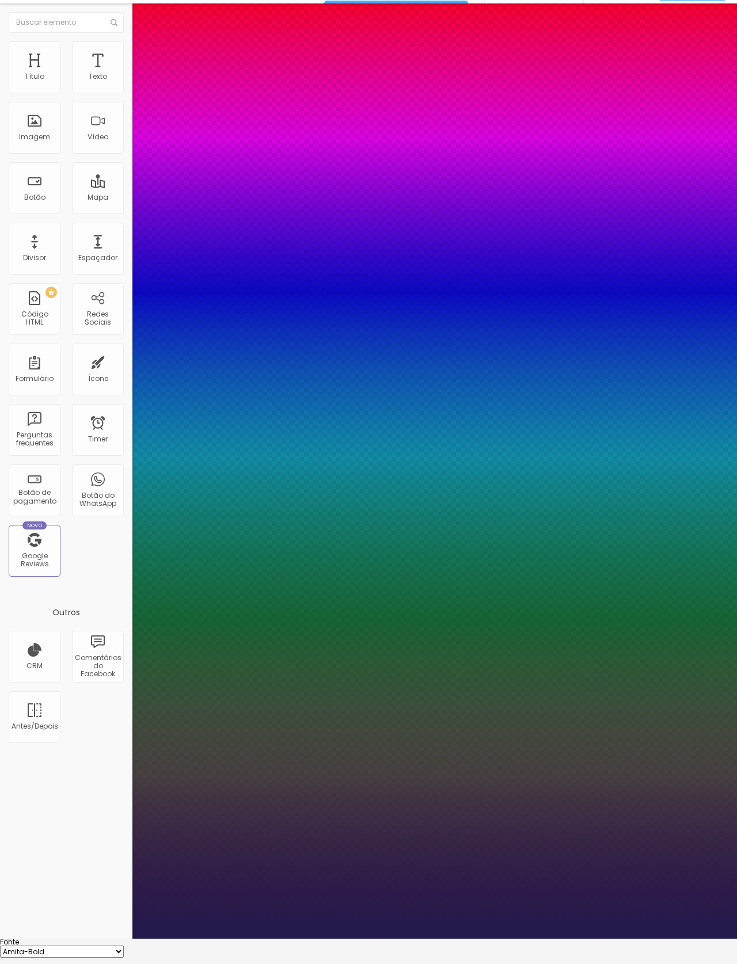
click at [124, 946] on select "AbrilFatface-Regular Actor-Regular Alegreya AlegreyaBlack Alice Allan-Bold Alla…" at bounding box center [62, 952] width 124 height 12
type input "1"
select select "Amita-Regular"
type input "1"
click at [124, 946] on select "AbrilFatface-Regular Actor-Regular Alegreya AlegreyaBlack Alice Allan-Bold Alla…" at bounding box center [62, 952] width 124 height 12
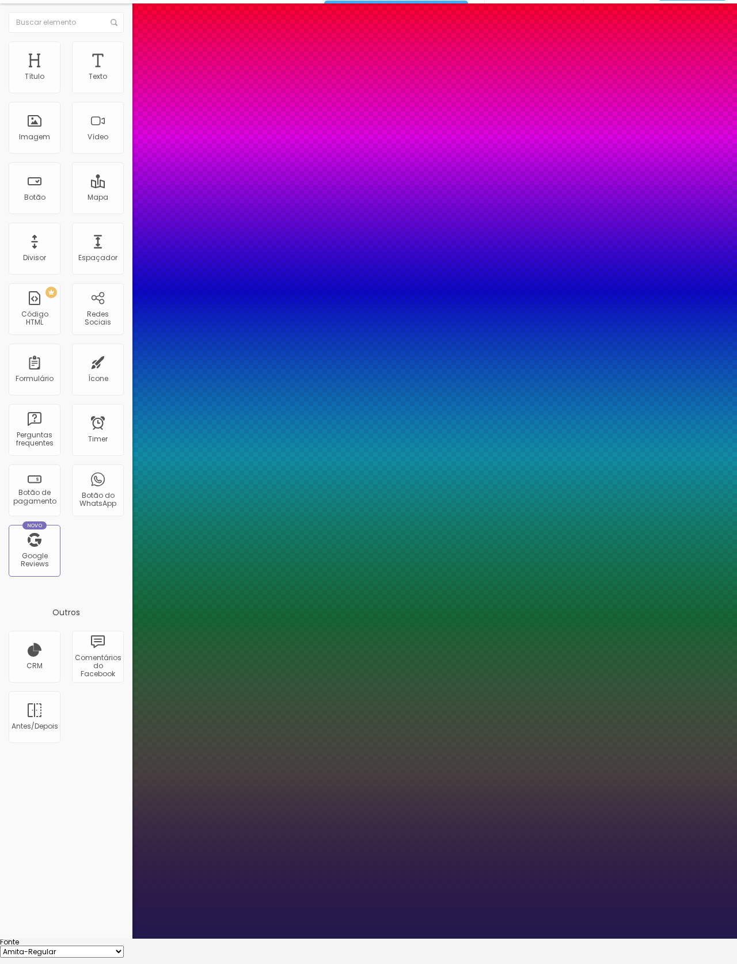
select select "Anaheim"
type input "1"
click at [124, 946] on select "AbrilFatface-Regular Actor-Regular Alegreya AlegreyaBlack Alice Allan-Bold Alla…" at bounding box center [62, 952] width 124 height 12
select select "AnonymousPro-Bold"
type input "1"
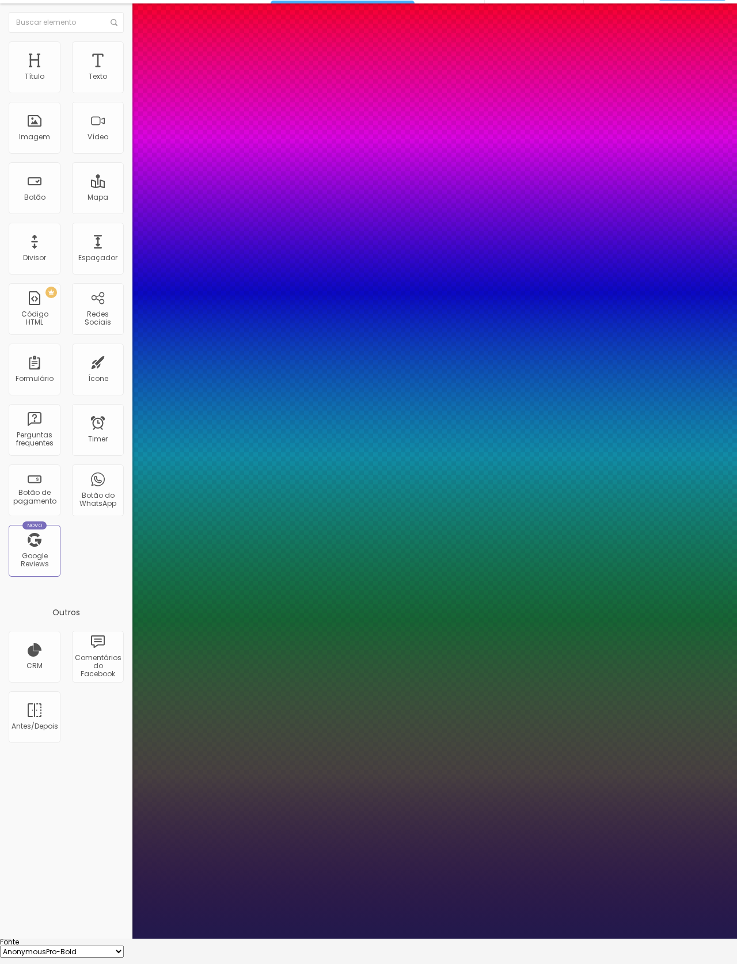
click at [124, 946] on select "AbrilFatface-Regular Actor-Regular Alegreya AlegreyaBlack Alice Allan-Bold Alla…" at bounding box center [62, 952] width 124 height 12
select select "AnonymousPro-Italic"
click at [124, 946] on select "AbrilFatface-Regular Actor-Regular Alegreya AlegreyaBlack Alice Allan-Bold Alla…" at bounding box center [62, 952] width 124 height 12
type input "1"
select select "AnonymousPro-Regular"
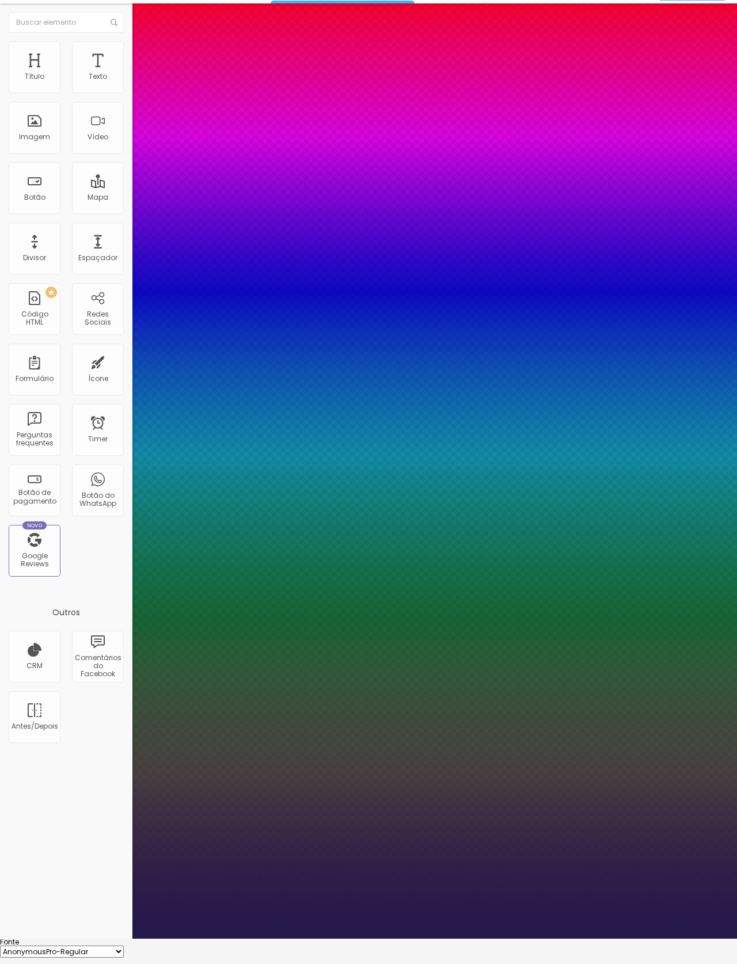
type input "1"
click at [124, 946] on select "AbrilFatface-Regular Actor-Regular Alegreya AlegreyaBlack Alice Allan-Bold Alla…" at bounding box center [62, 952] width 124 height 12
select select "Arapey"
type input "1"
click at [124, 946] on select "AbrilFatface-Regular Actor-Regular Alegreya AlegreyaBlack Alice Allan-Bold Alla…" at bounding box center [62, 952] width 124 height 12
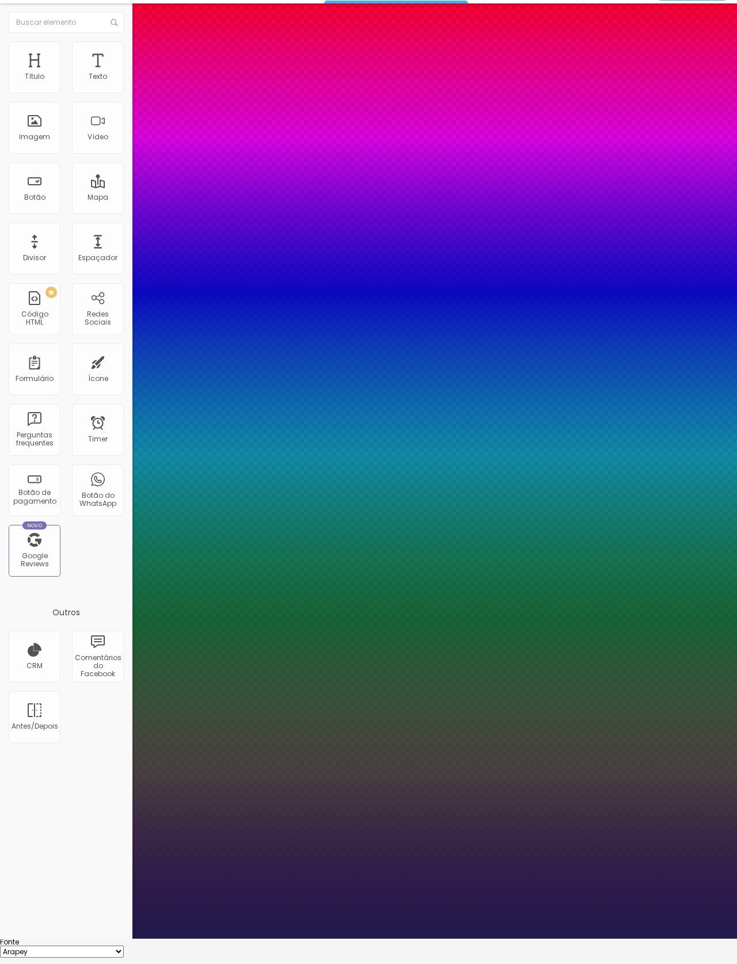
select select "Archivo-Bold"
click at [124, 946] on select "AbrilFatface-Regular Actor-Regular Alegreya AlegreyaBlack Alice Allan-Bold Alla…" at bounding box center [62, 952] width 124 height 12
type input "1"
select select "Archivo-Italic"
click at [124, 946] on select "AbrilFatface-Regular Actor-Regular Alegreya AlegreyaBlack Alice Allan-Bold Alla…" at bounding box center [62, 952] width 124 height 12
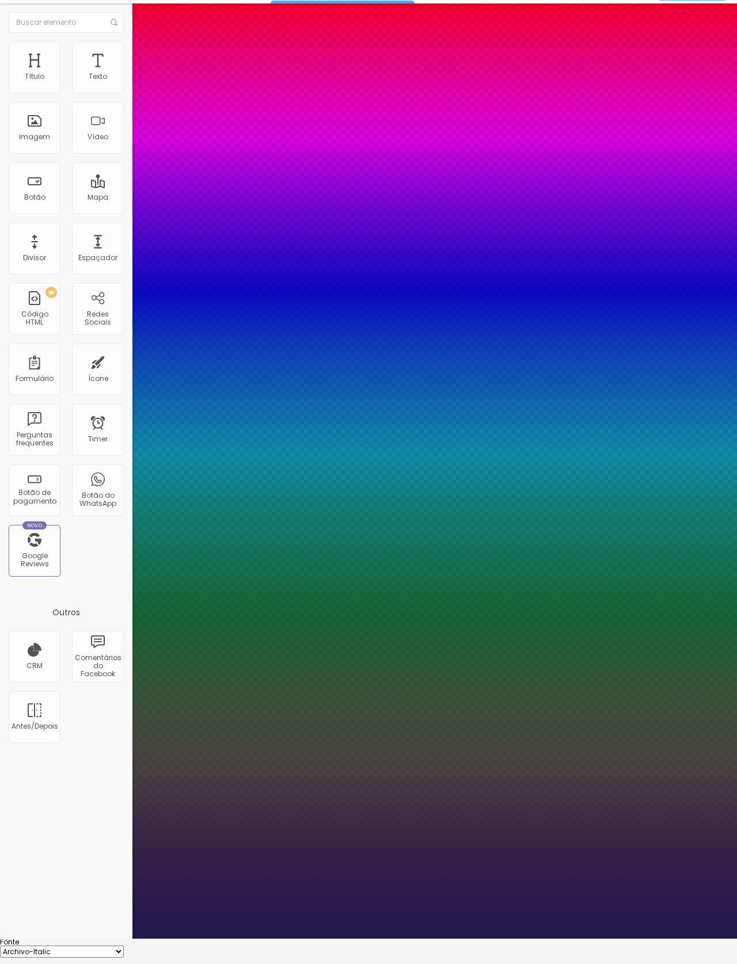
type input "1"
select select "Archivo-Regular"
click at [124, 946] on select "AbrilFatface-Regular Actor-Regular Alegreya AlegreyaBlack Alice Allan-Bold Alla…" at bounding box center [62, 952] width 124 height 12
type input "1"
select select "ArefRuqaa"
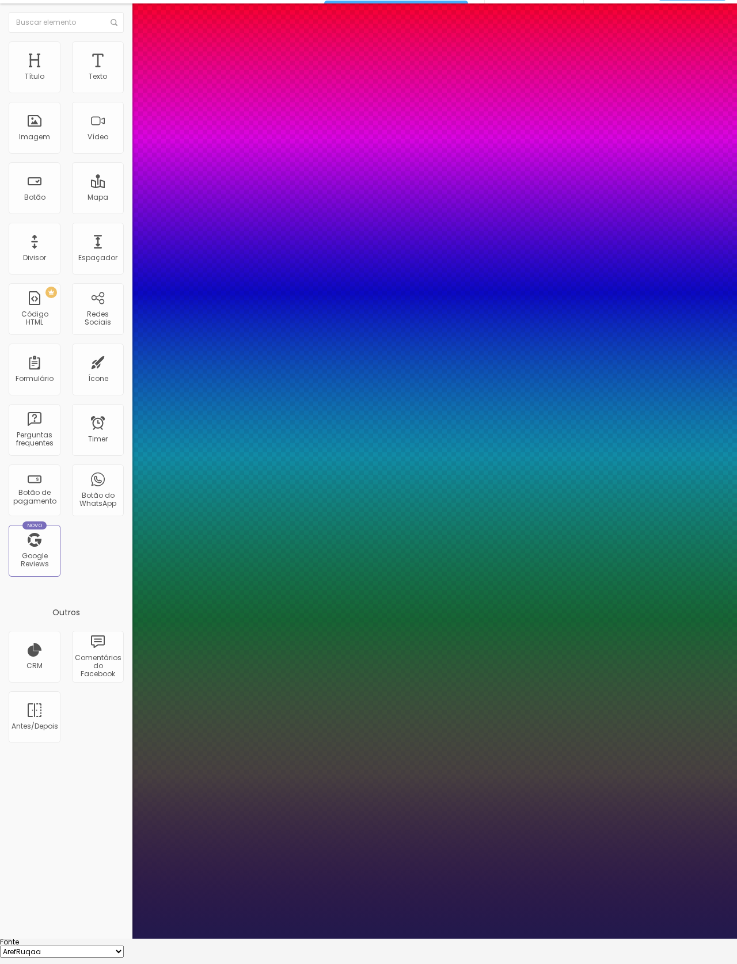
click at [124, 946] on select "AbrilFatface-Regular Actor-Regular Alegreya AlegreyaBlack Alice Allan-Bold Alla…" at bounding box center [62, 952] width 124 height 12
type input "1"
select select "Arsenal-Bold"
click at [124, 946] on select "AbrilFatface-Regular Actor-Regular Alegreya AlegreyaBlack Alice Allan-Bold Alla…" at bounding box center [62, 952] width 124 height 12
type input "1"
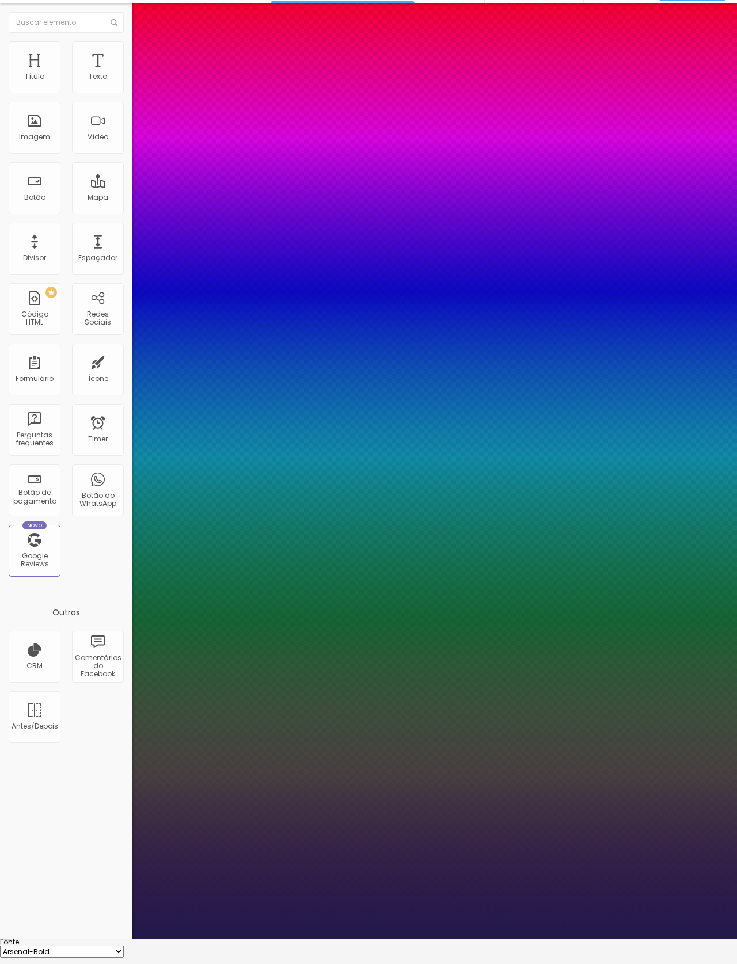
select select "Arsenal-Italic"
click at [124, 946] on select "AbrilFatface-Regular Actor-Regular Alegreya AlegreyaBlack Alice Allan-Bold Alla…" at bounding box center [62, 952] width 124 height 12
type input "1"
select select "Arsenal-Regular"
type input "1"
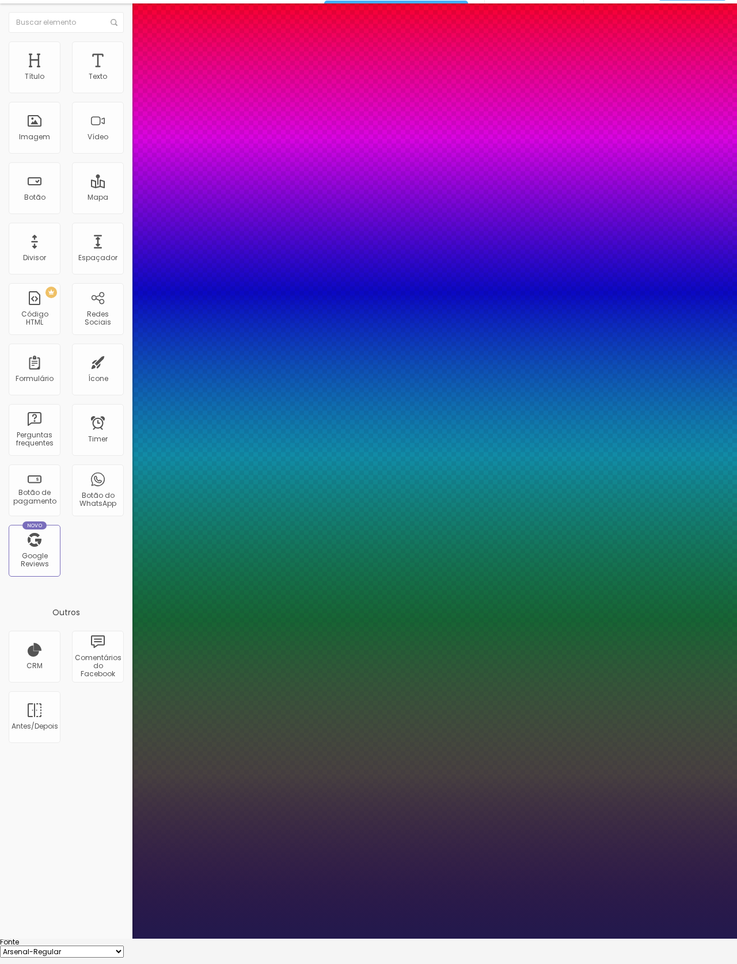
click at [124, 946] on select "AbrilFatface-Regular Actor-Regular Alegreya AlegreyaBlack Alice Allan-Bold Alla…" at bounding box center [62, 952] width 124 height 12
select select "Arvo"
type input "1"
click at [124, 946] on select "AbrilFatface-Regular Actor-Regular Alegreya AlegreyaBlack Alice Allan-Bold Alla…" at bounding box center [62, 952] width 124 height 12
select select "Assistant"
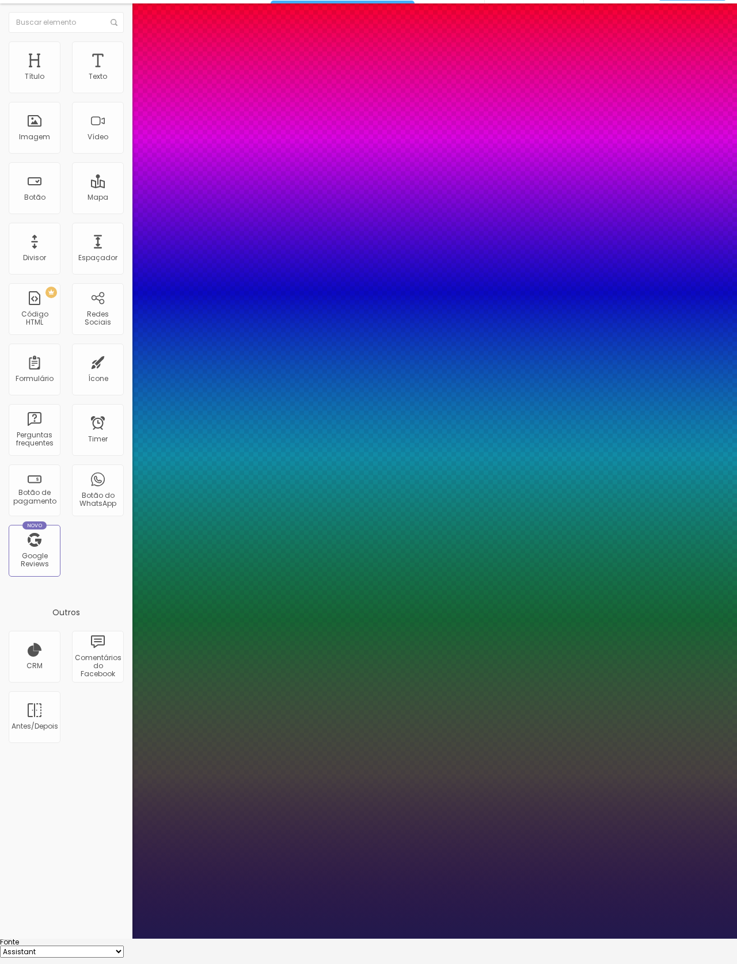
type input "1"
